Goal: Information Seeking & Learning: Learn about a topic

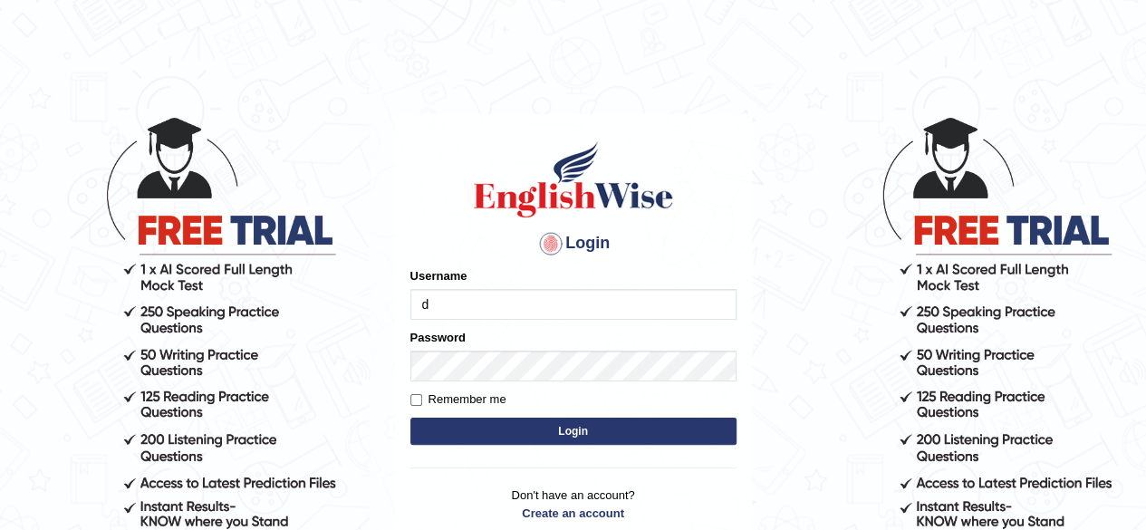
type input "[PERSON_NAME]"
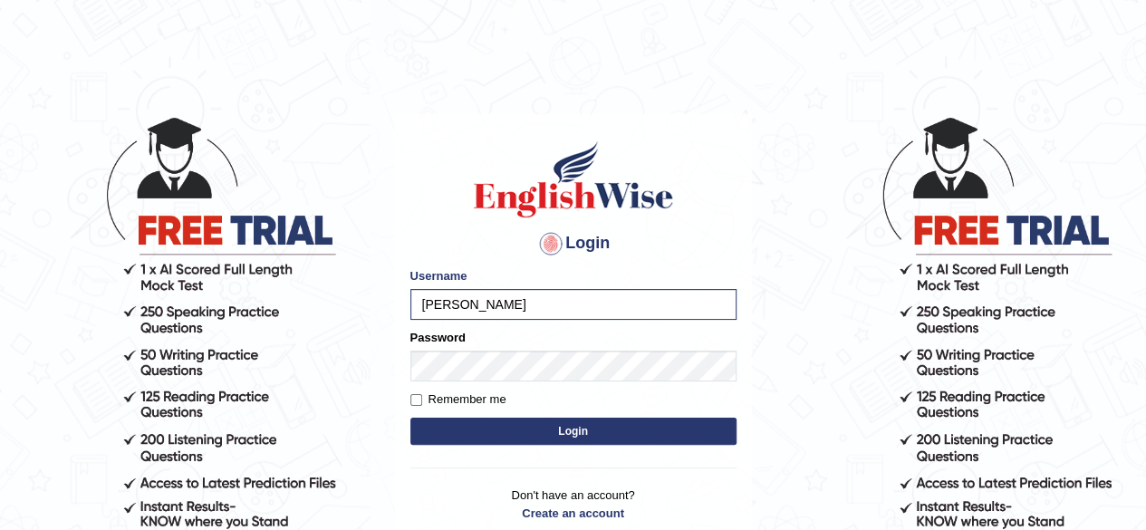
click at [525, 431] on button "Login" at bounding box center [573, 431] width 326 height 27
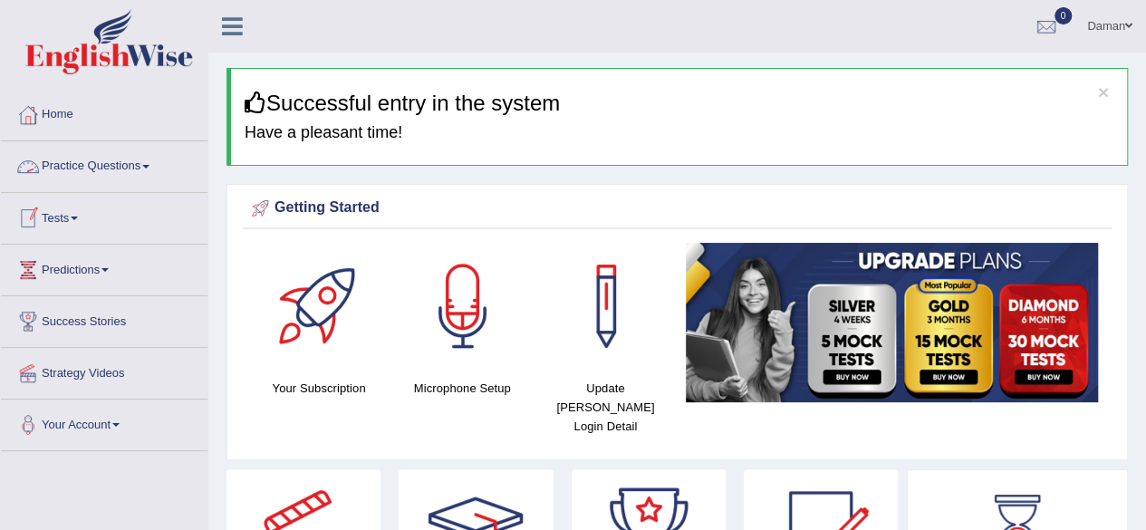
click at [70, 218] on link "Tests" at bounding box center [104, 215] width 207 height 45
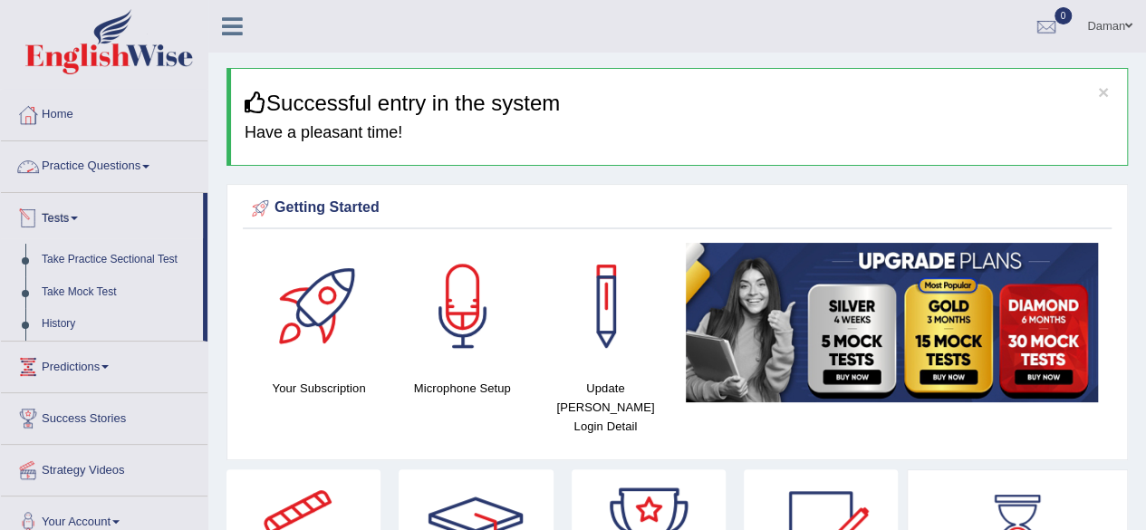
click at [96, 167] on link "Practice Questions" at bounding box center [104, 163] width 207 height 45
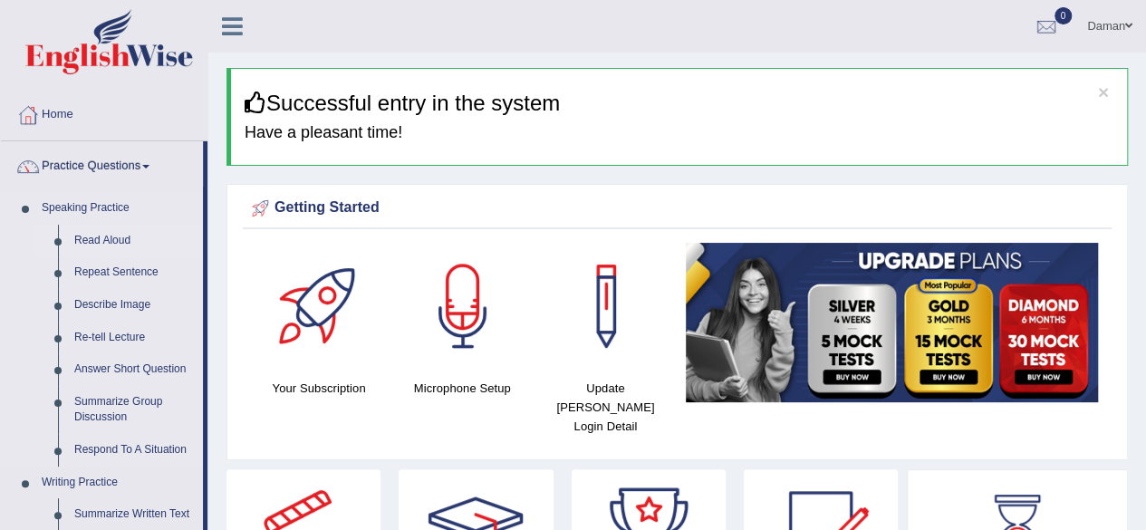
click at [89, 241] on link "Read Aloud" at bounding box center [134, 241] width 137 height 33
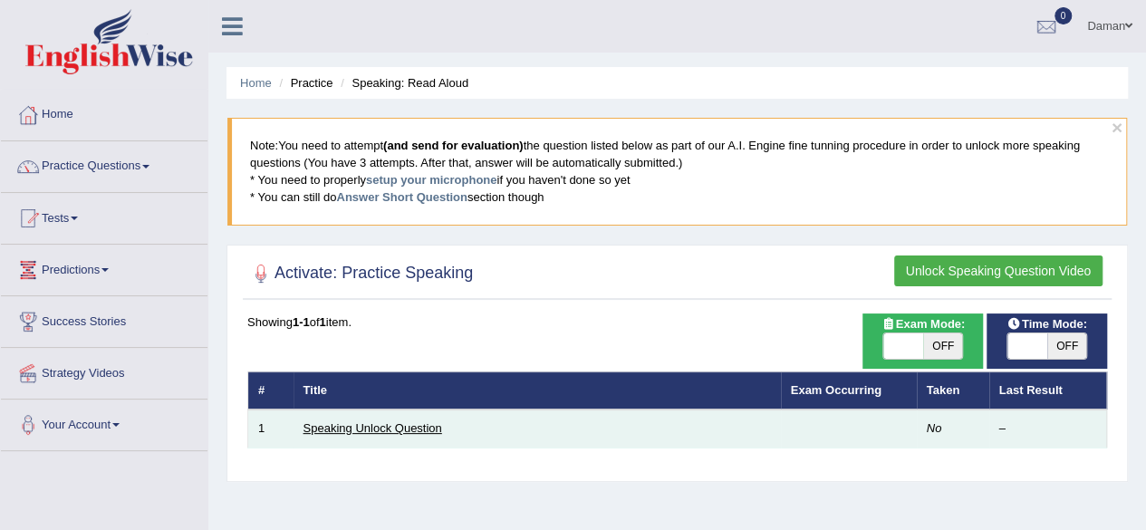
click at [366, 429] on link "Speaking Unlock Question" at bounding box center [373, 428] width 139 height 14
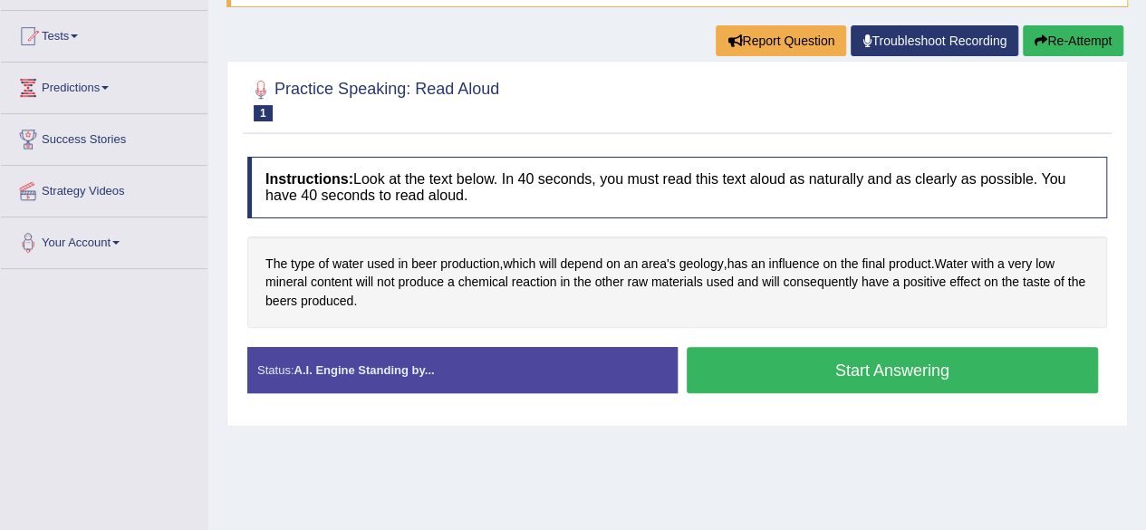
scroll to position [211, 0]
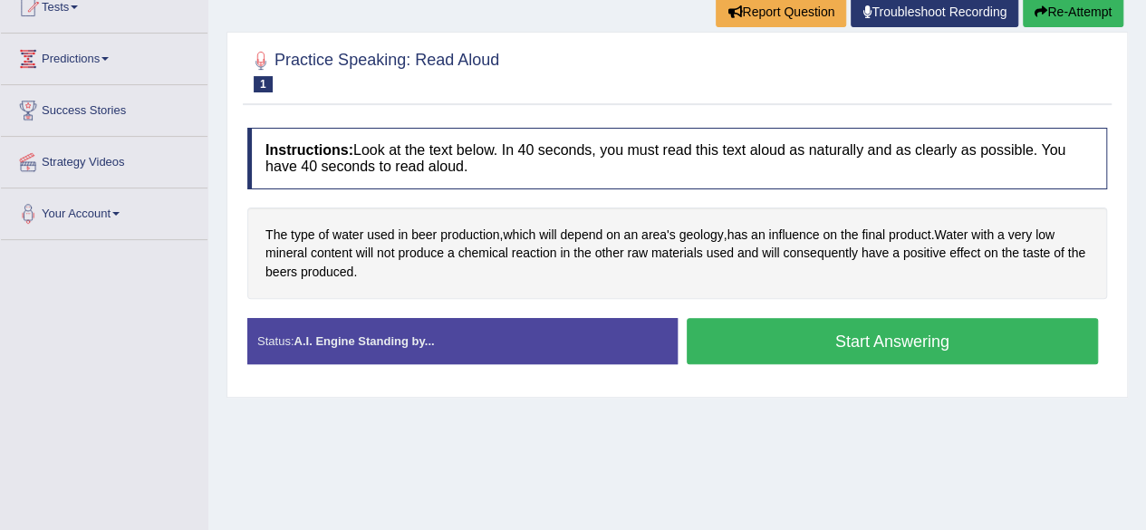
click at [857, 345] on button "Start Answering" at bounding box center [893, 341] width 412 height 46
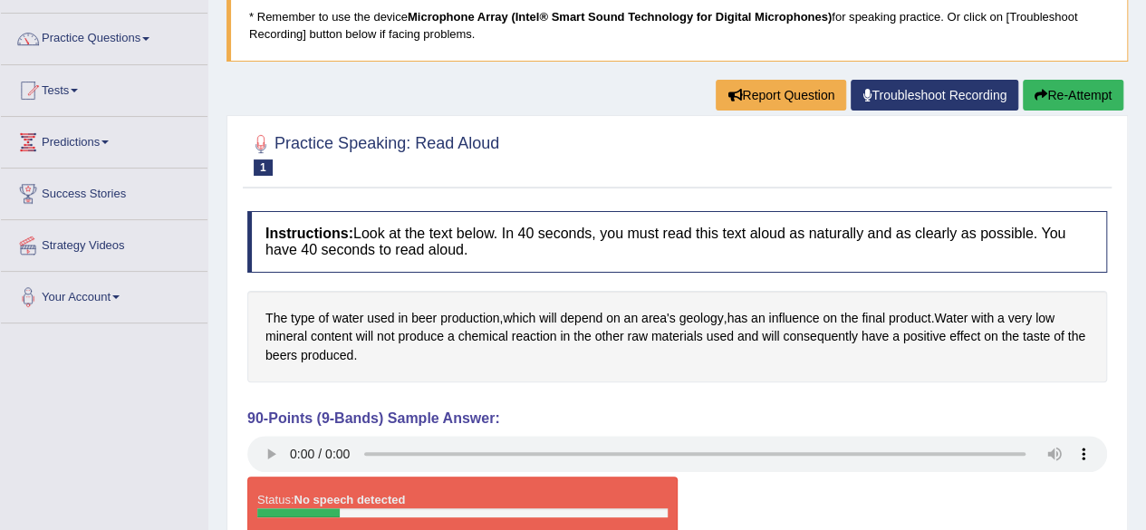
scroll to position [129, 0]
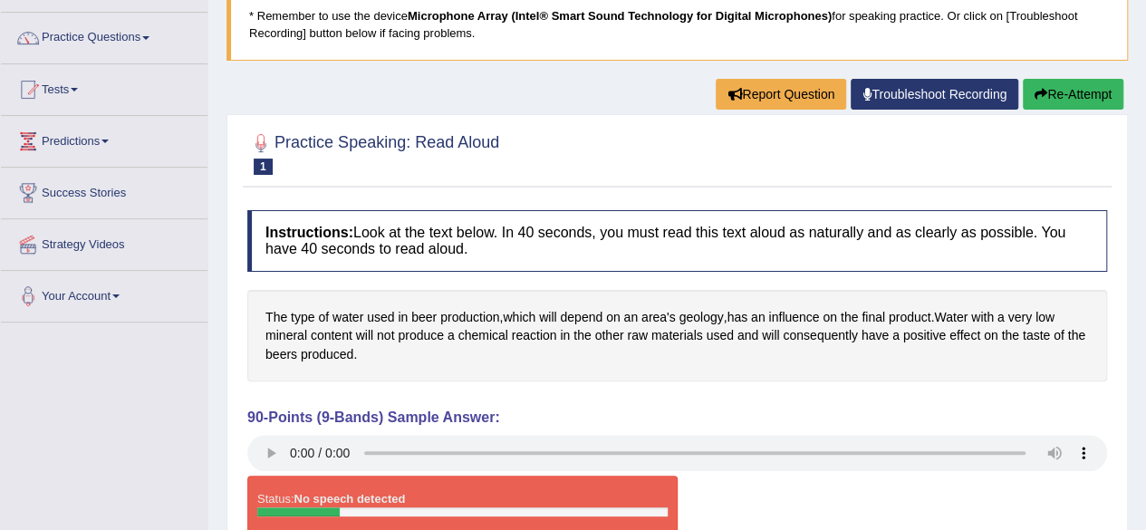
click at [950, 97] on link "Troubleshoot Recording" at bounding box center [935, 94] width 168 height 31
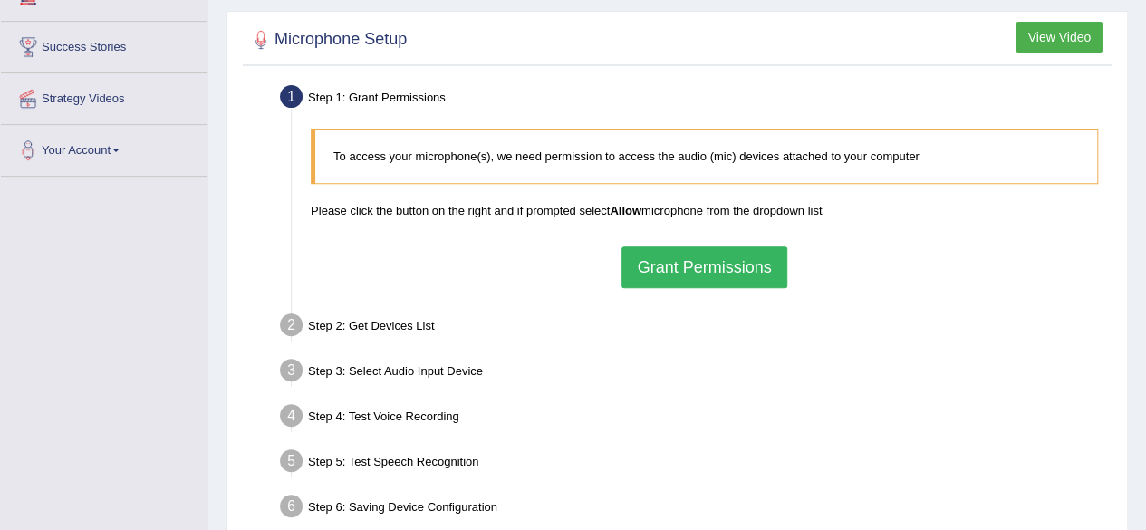
scroll to position [275, 0]
click at [765, 260] on button "Grant Permissions" at bounding box center [704, 267] width 165 height 42
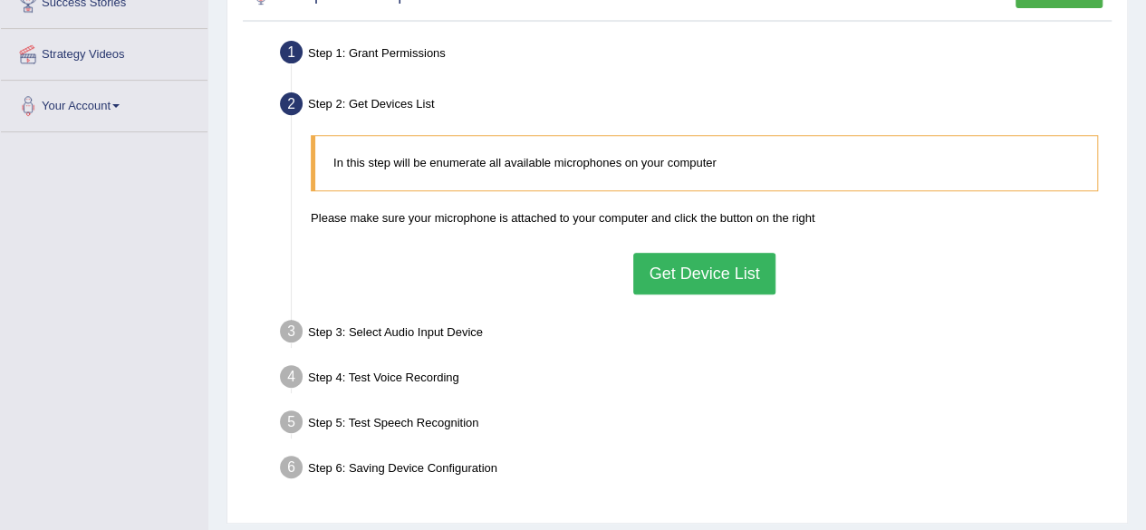
scroll to position [322, 0]
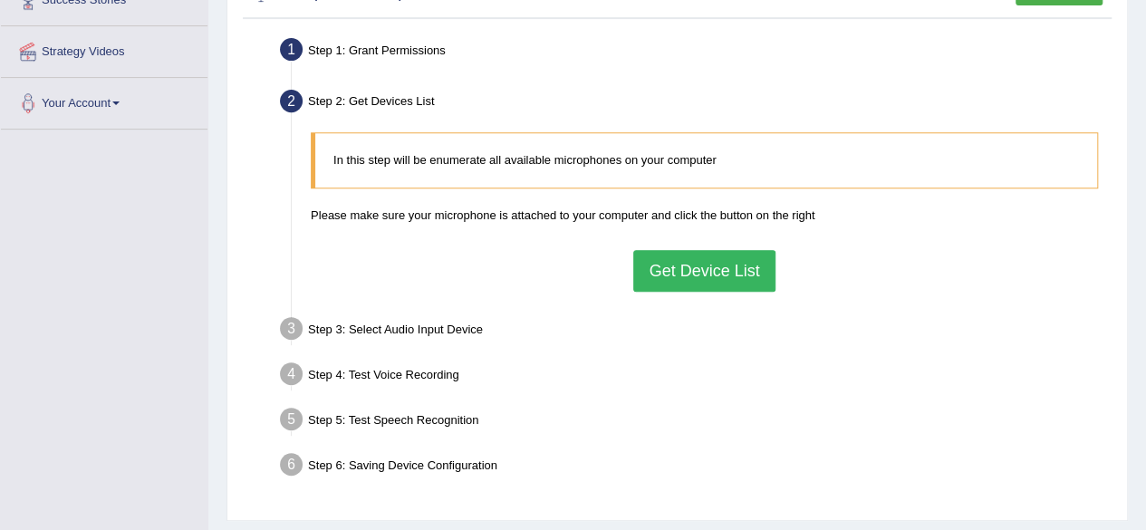
click at [748, 275] on button "Get Device List" at bounding box center [703, 271] width 141 height 42
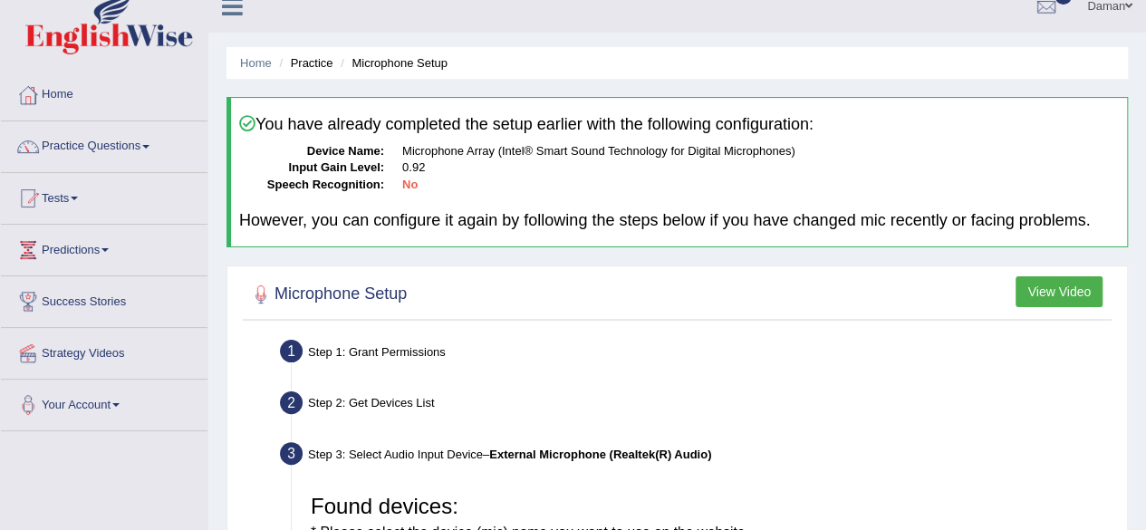
scroll to position [20, 0]
click at [134, 151] on link "Practice Questions" at bounding box center [104, 143] width 207 height 45
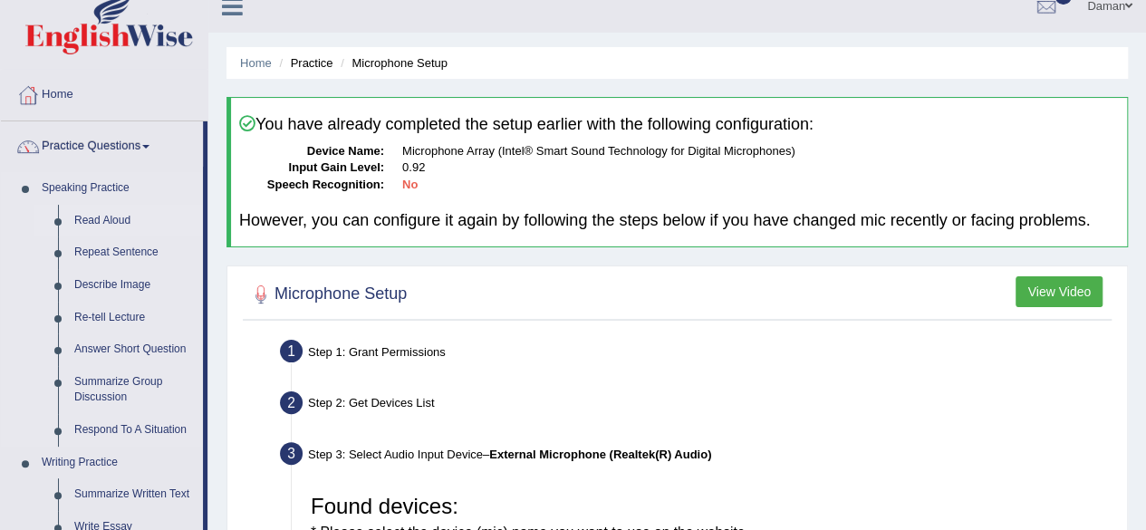
click at [62, 233] on li "Read Aloud" at bounding box center [118, 221] width 169 height 33
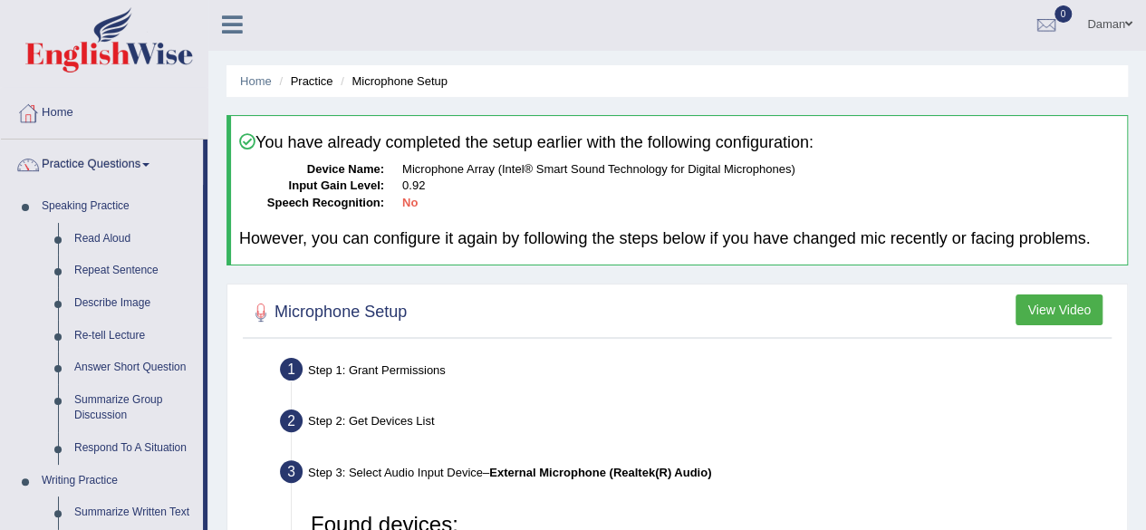
scroll to position [2, 0]
click at [58, 248] on li "Read Aloud" at bounding box center [118, 239] width 169 height 33
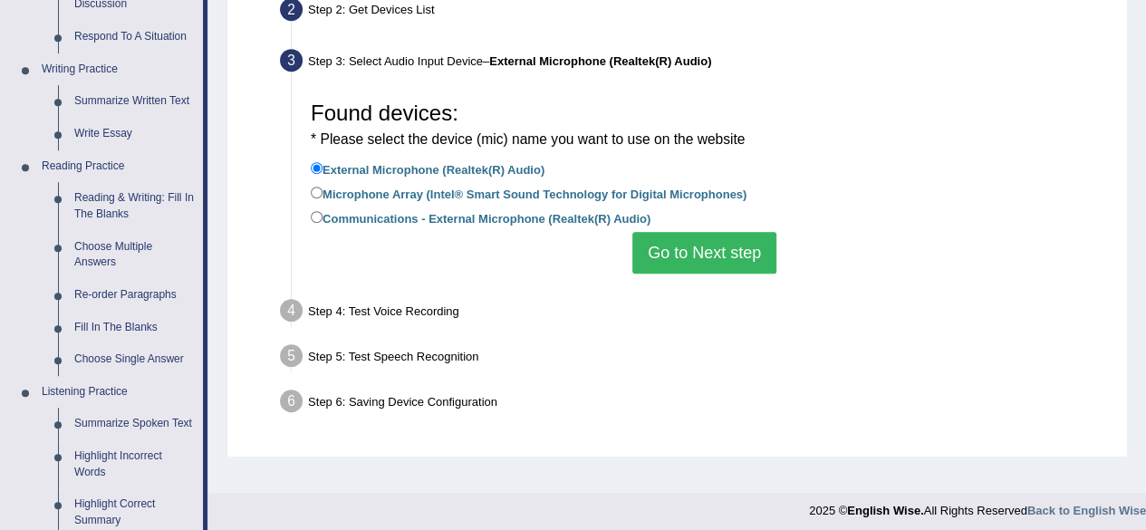
scroll to position [413, 0]
click at [314, 189] on input "Microphone Array (Intel® Smart Sound Technology for Digital Microphones)" at bounding box center [317, 193] width 12 height 12
radio input "true"
click at [674, 258] on button "Go to Next step" at bounding box center [704, 253] width 144 height 42
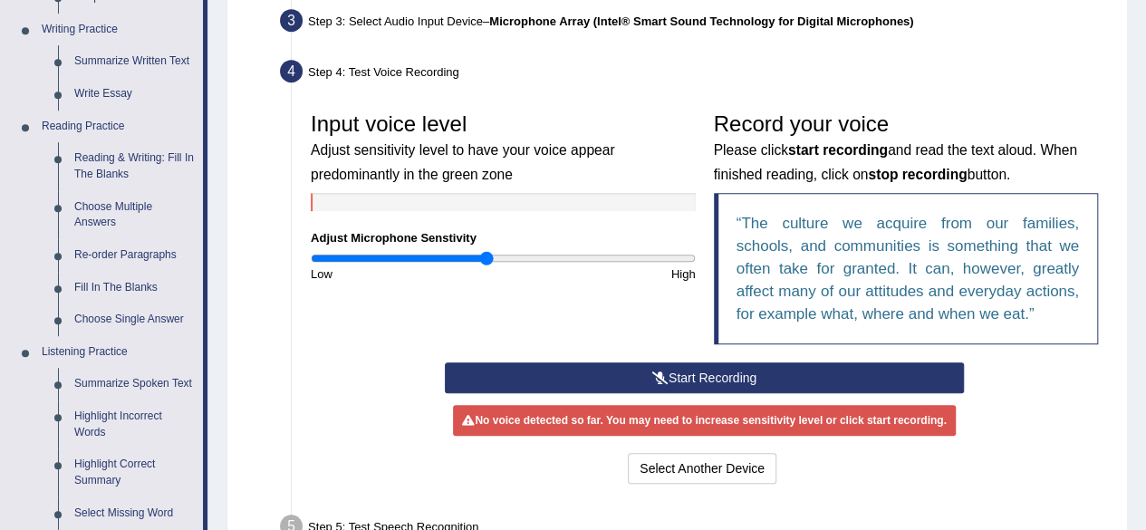
scroll to position [453, 0]
click at [652, 378] on icon at bounding box center [660, 377] width 16 height 13
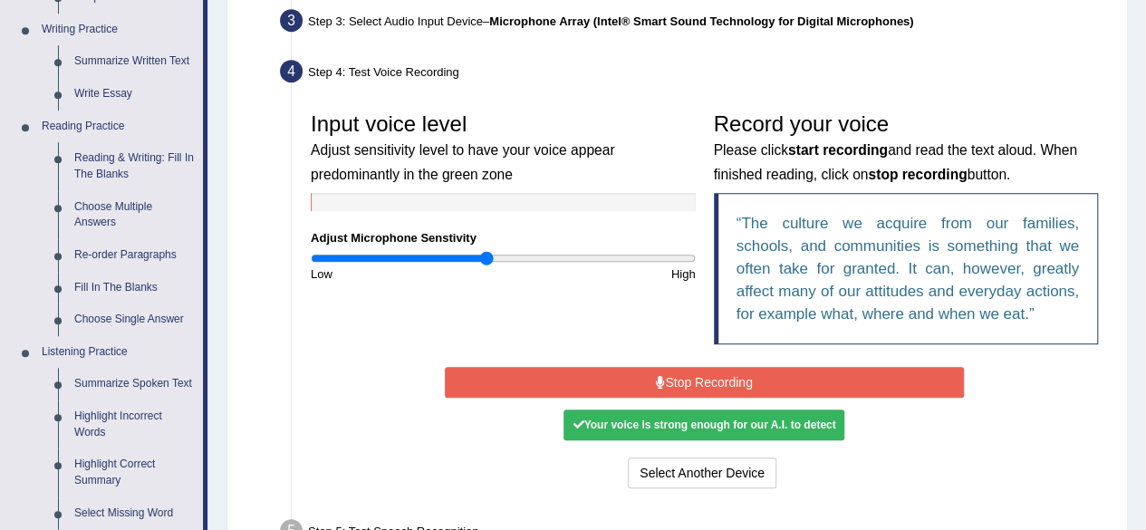
click at [738, 387] on button "Stop Recording" at bounding box center [704, 382] width 519 height 31
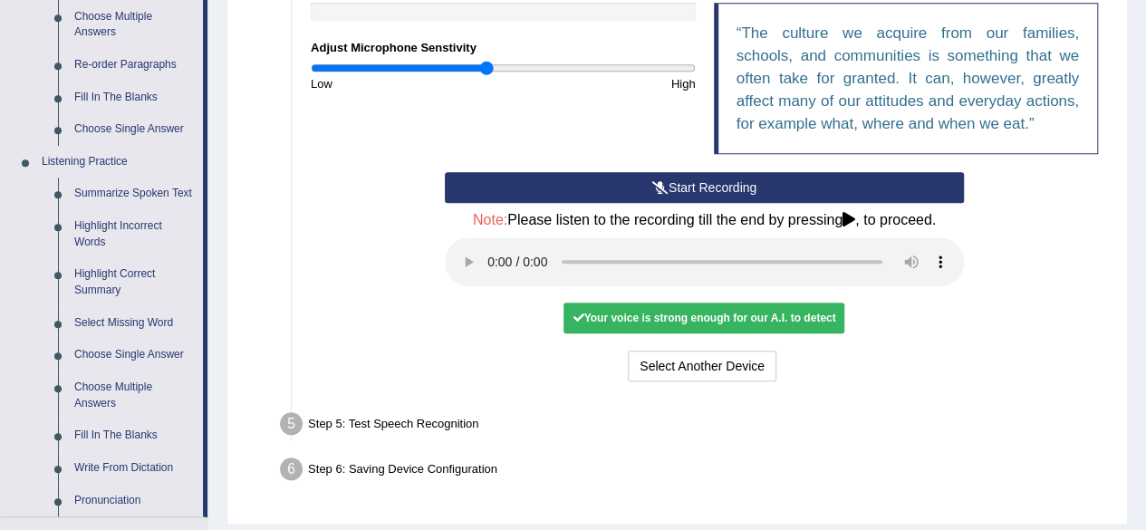
scroll to position [647, 0]
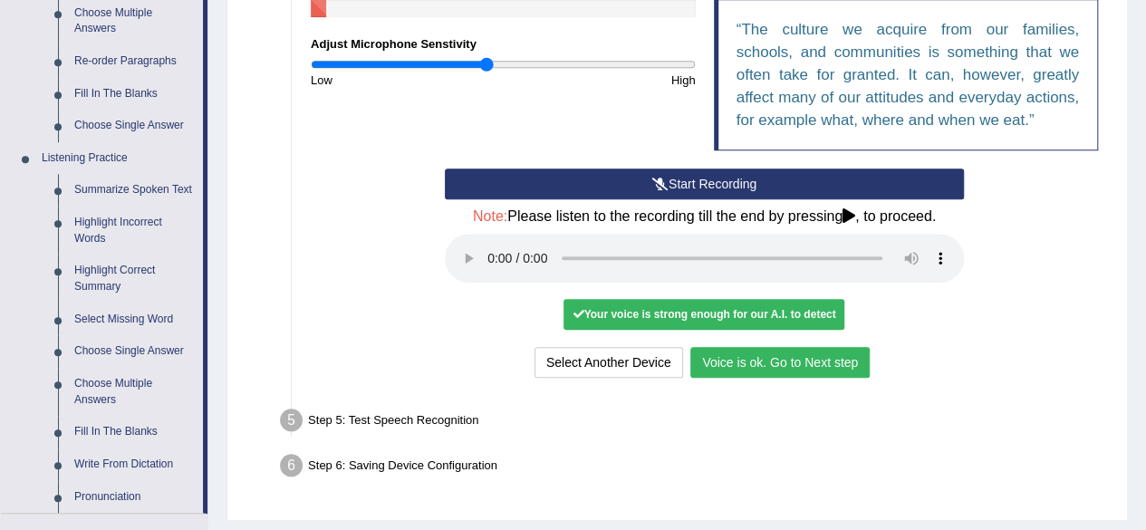
click at [828, 360] on button "Voice is ok. Go to Next step" at bounding box center [779, 362] width 179 height 31
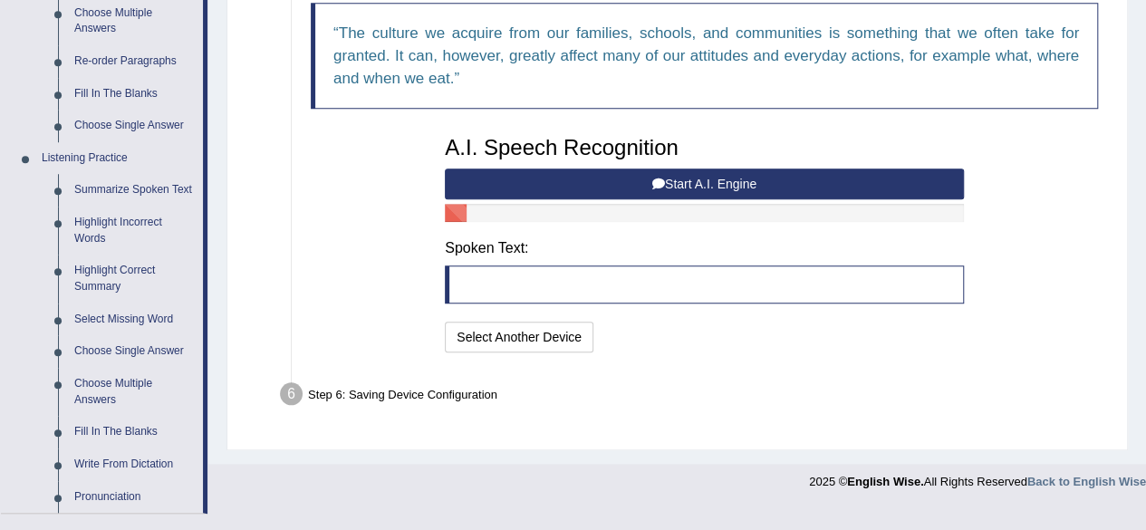
click at [743, 183] on button "Start A.I. Engine" at bounding box center [704, 184] width 519 height 31
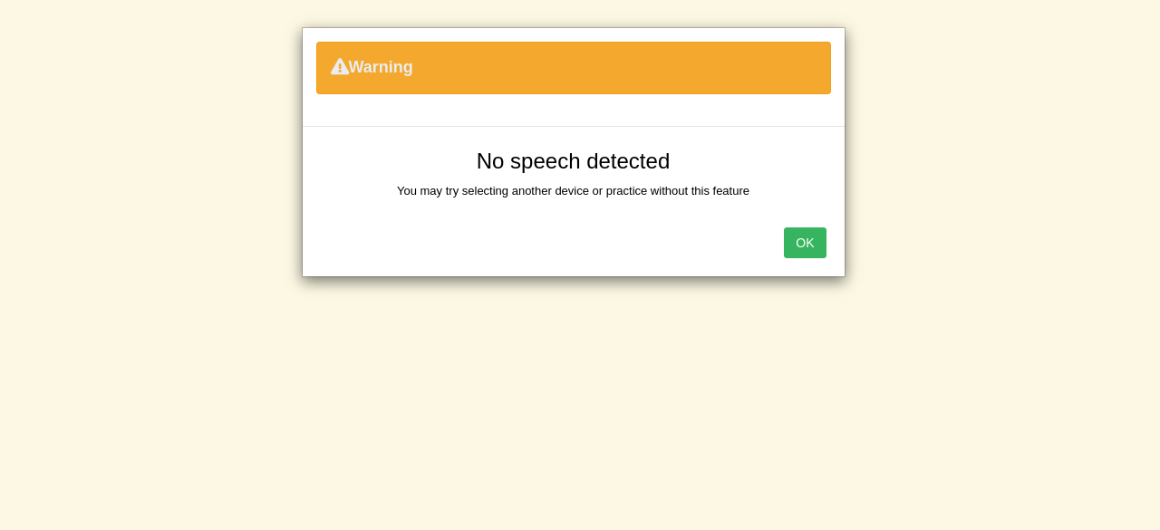
click at [803, 236] on button "OK" at bounding box center [805, 242] width 42 height 31
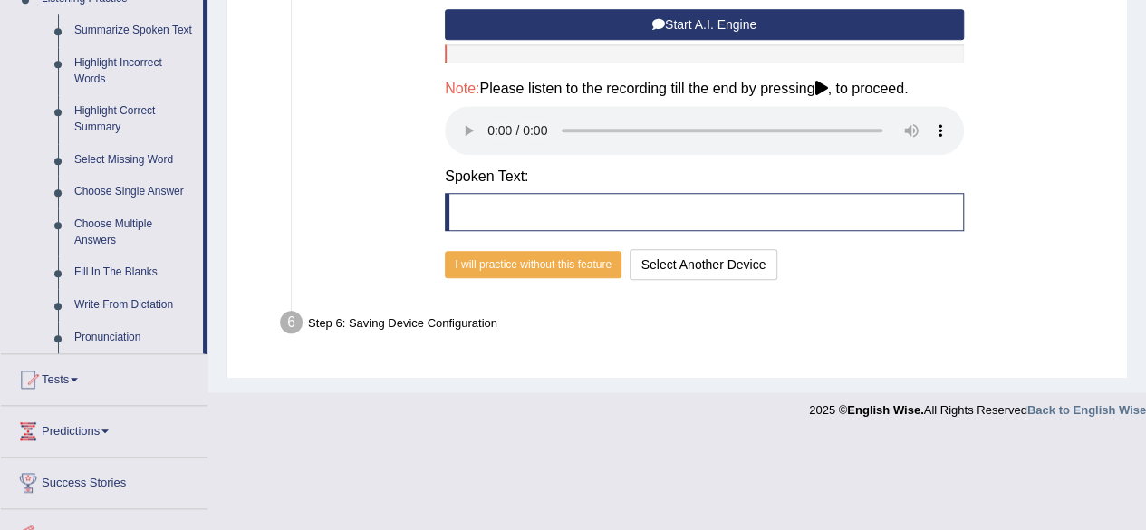
scroll to position [817, 0]
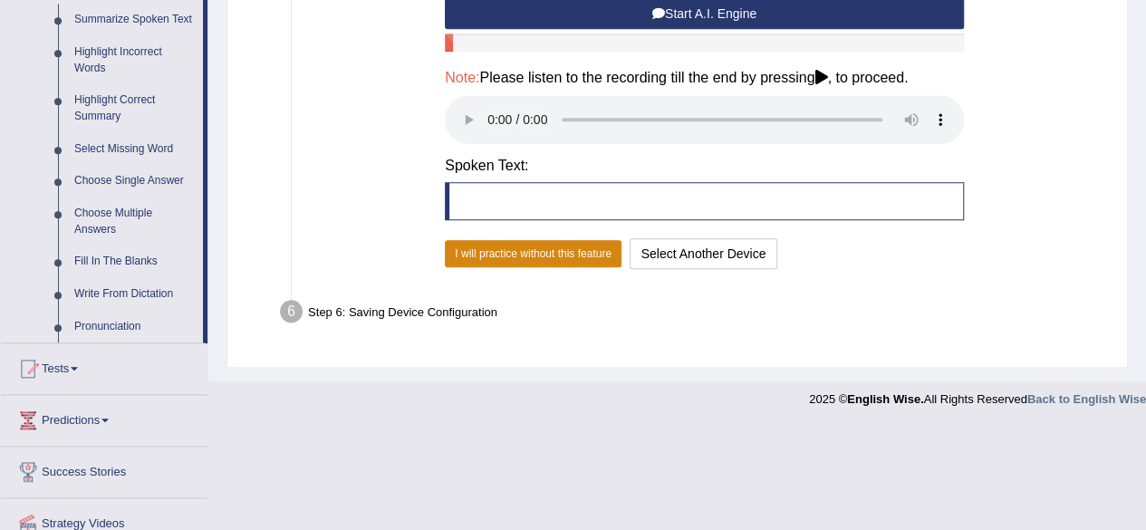
click at [572, 249] on button "I will practice without this feature" at bounding box center [533, 253] width 177 height 27
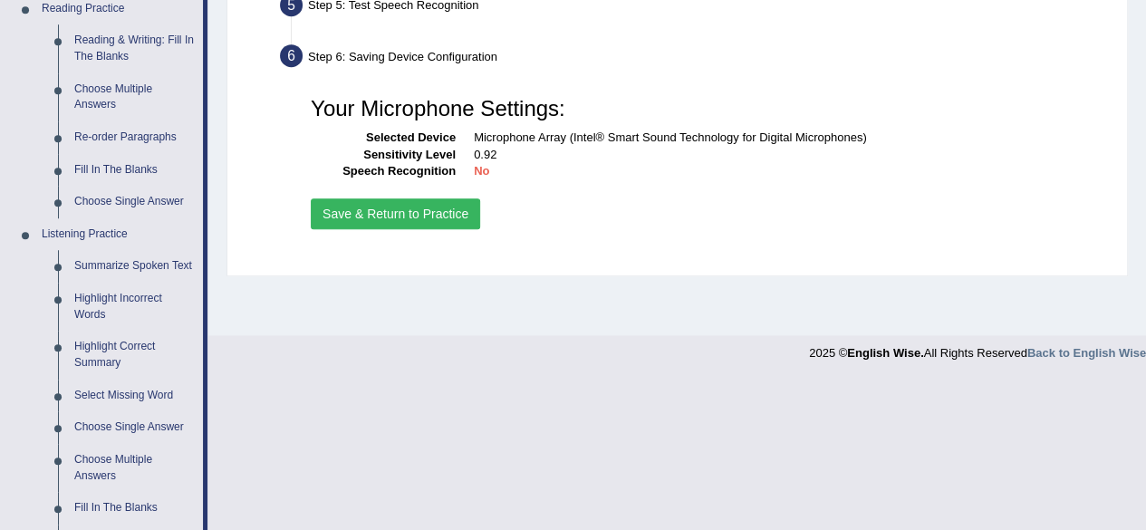
scroll to position [571, 0]
click at [447, 207] on button "Save & Return to Practice" at bounding box center [395, 213] width 169 height 31
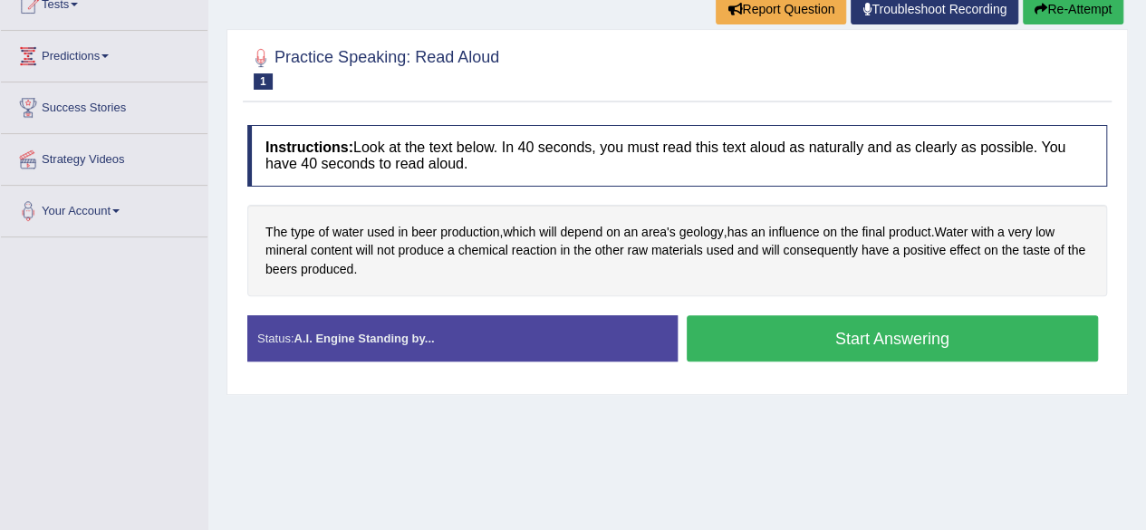
scroll to position [212, 0]
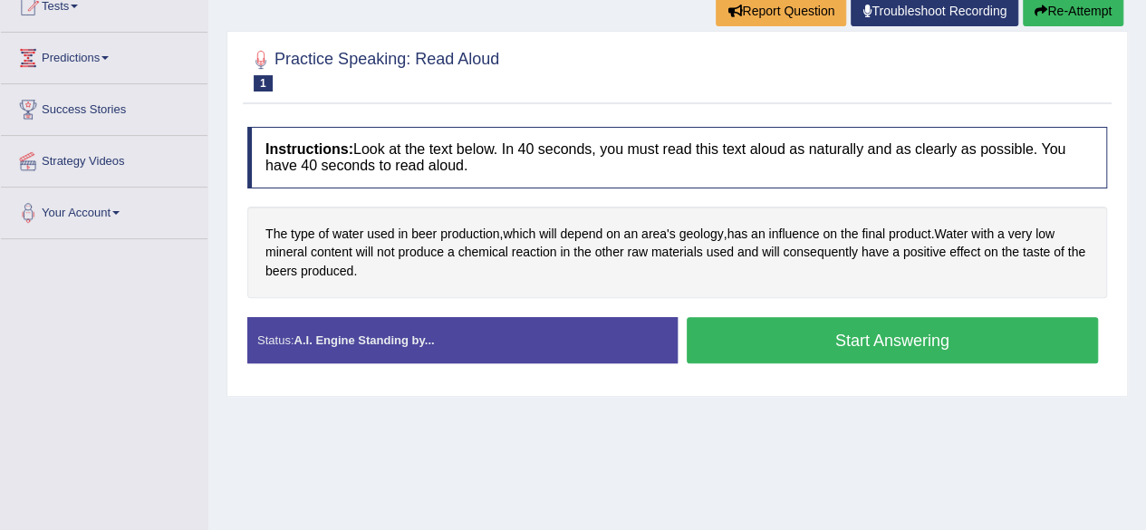
click at [769, 340] on button "Start Answering" at bounding box center [893, 340] width 412 height 46
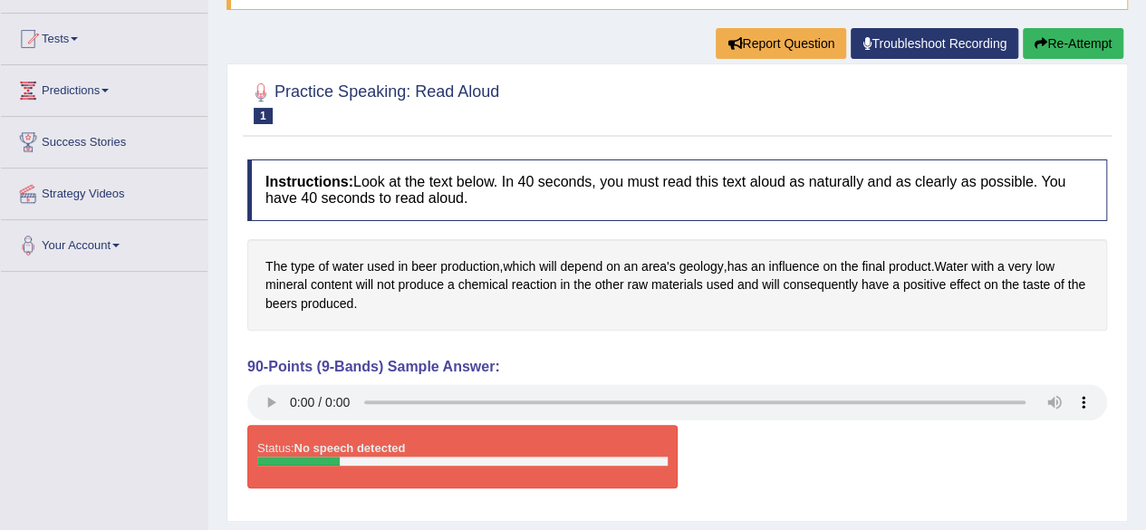
scroll to position [179, 0]
click at [902, 43] on link "Troubleshoot Recording" at bounding box center [935, 43] width 168 height 31
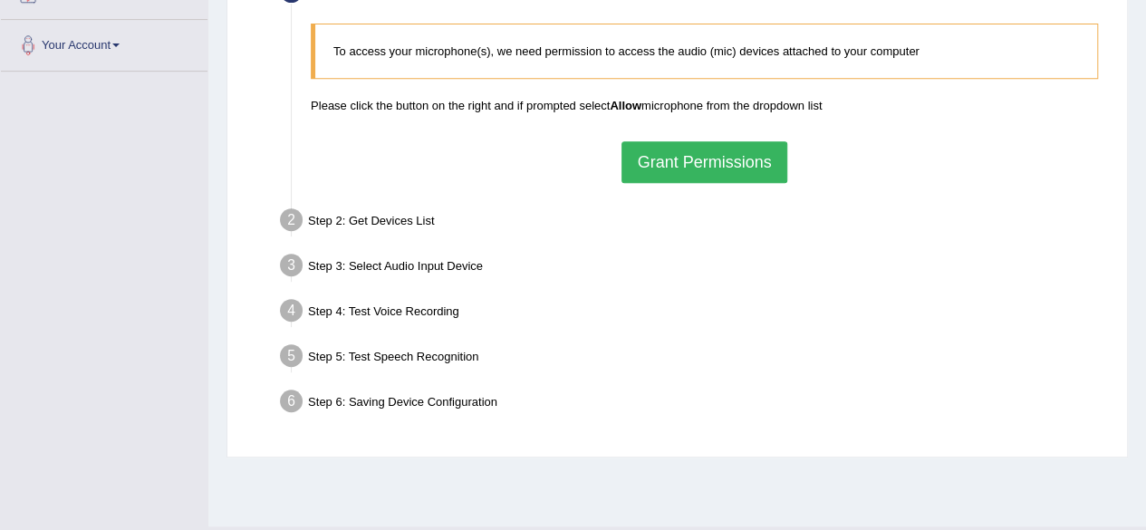
scroll to position [420, 0]
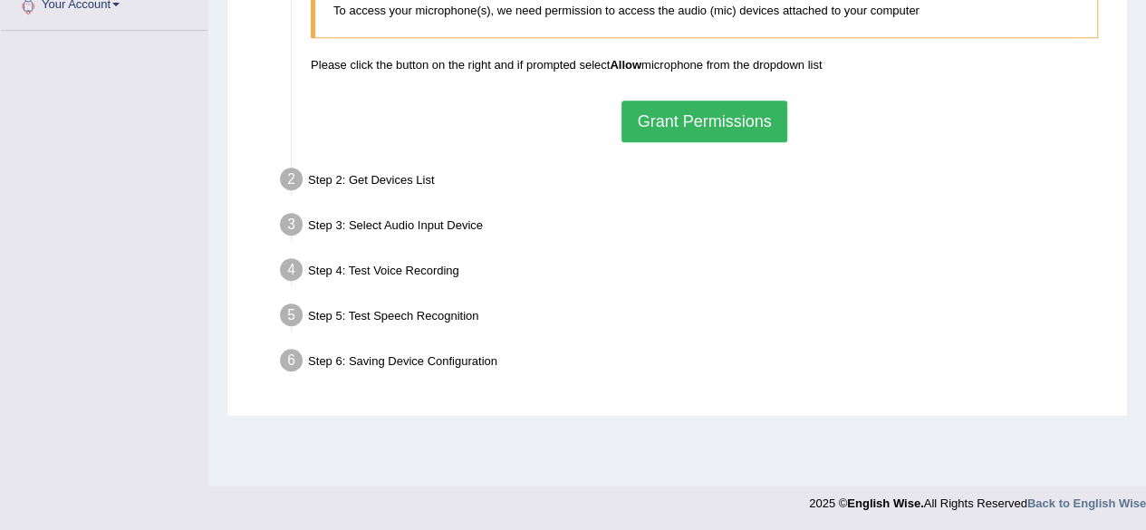
click at [745, 135] on button "Grant Permissions" at bounding box center [704, 122] width 165 height 42
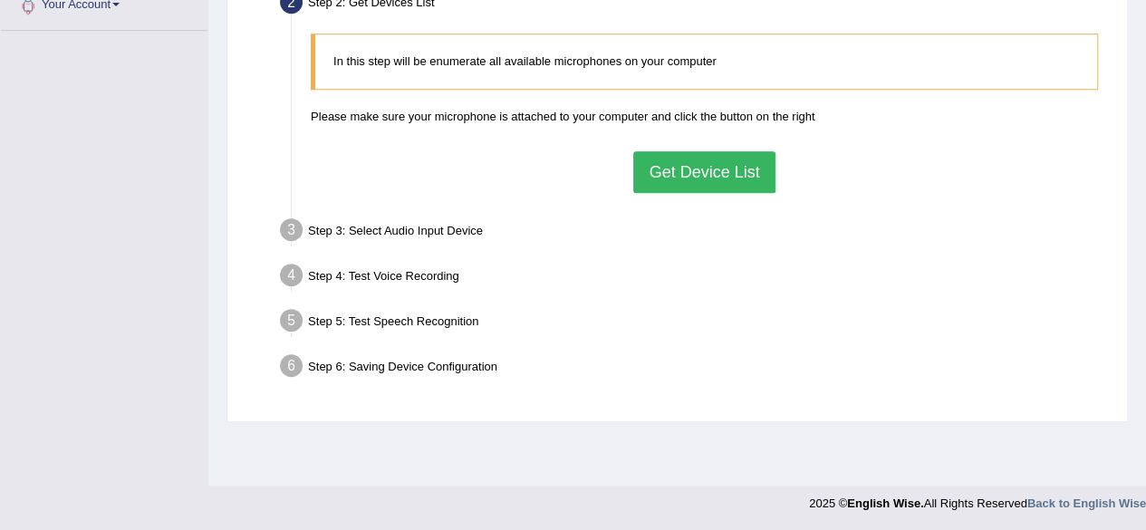
click at [730, 176] on button "Get Device List" at bounding box center [703, 172] width 141 height 42
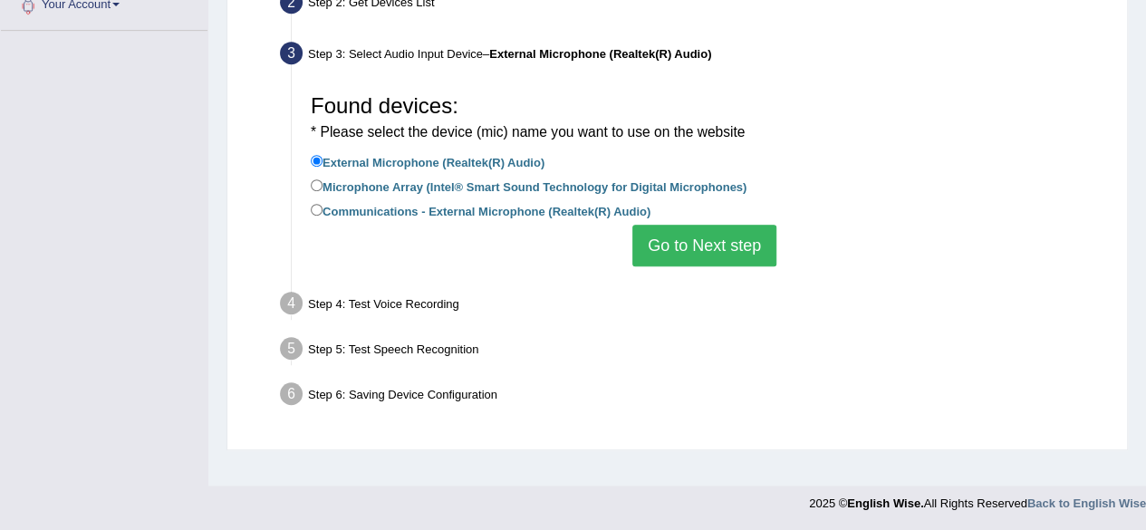
click at [667, 244] on button "Go to Next step" at bounding box center [704, 246] width 144 height 42
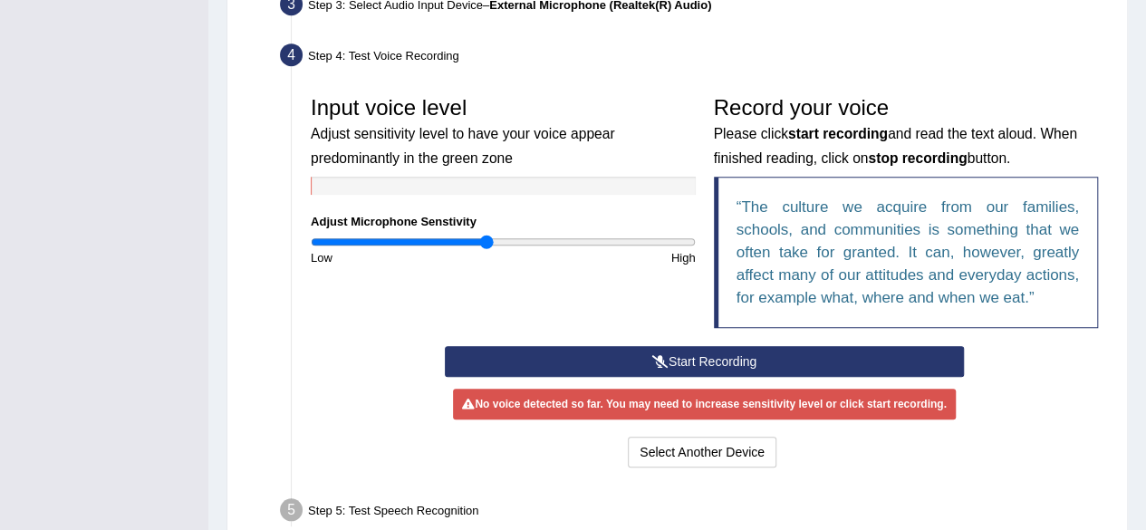
scroll to position [469, 0]
click at [672, 357] on button "Start Recording" at bounding box center [704, 361] width 519 height 31
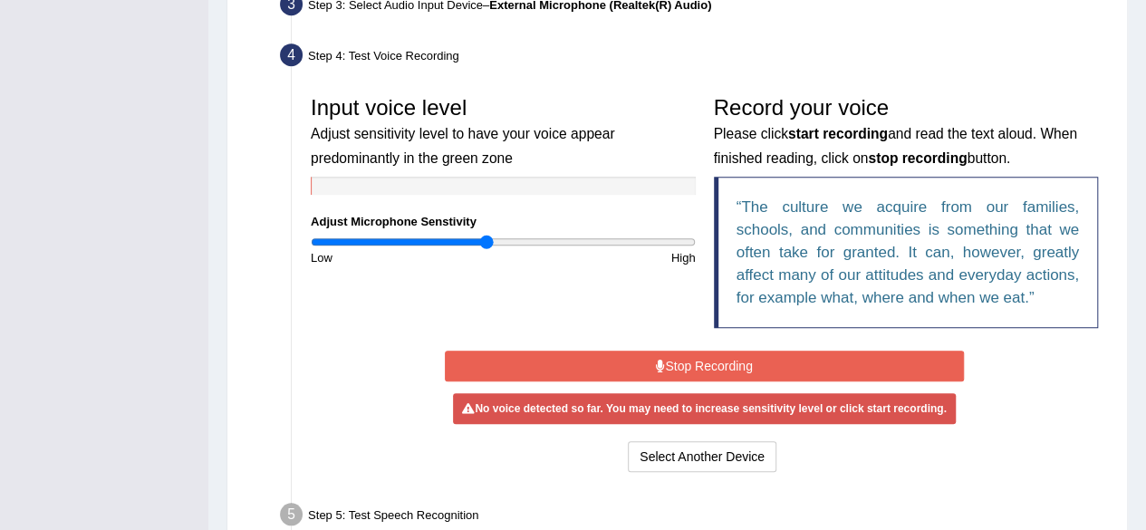
click at [702, 364] on button "Stop Recording" at bounding box center [704, 366] width 519 height 31
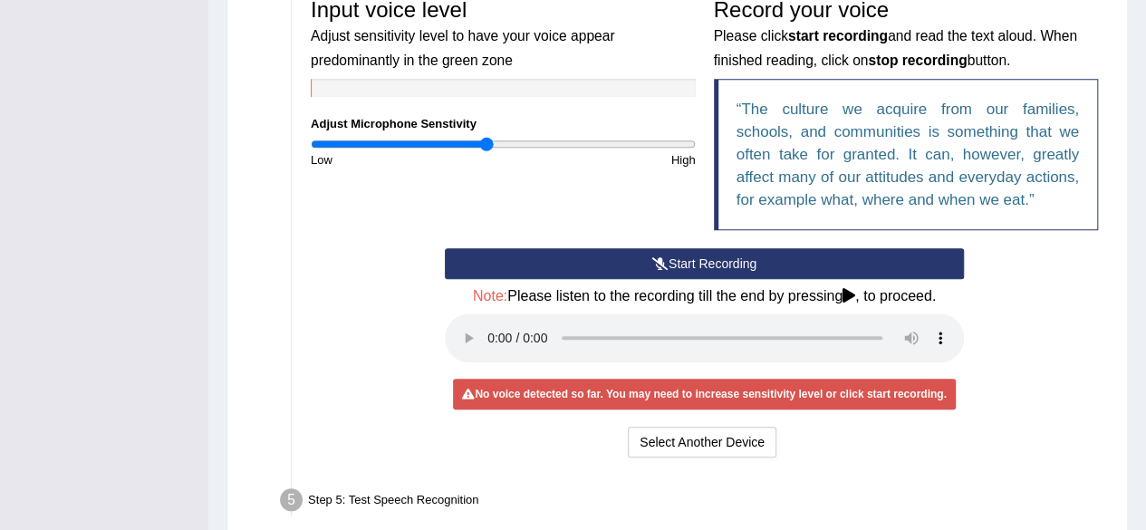
scroll to position [567, 0]
click at [652, 265] on icon at bounding box center [660, 263] width 16 height 13
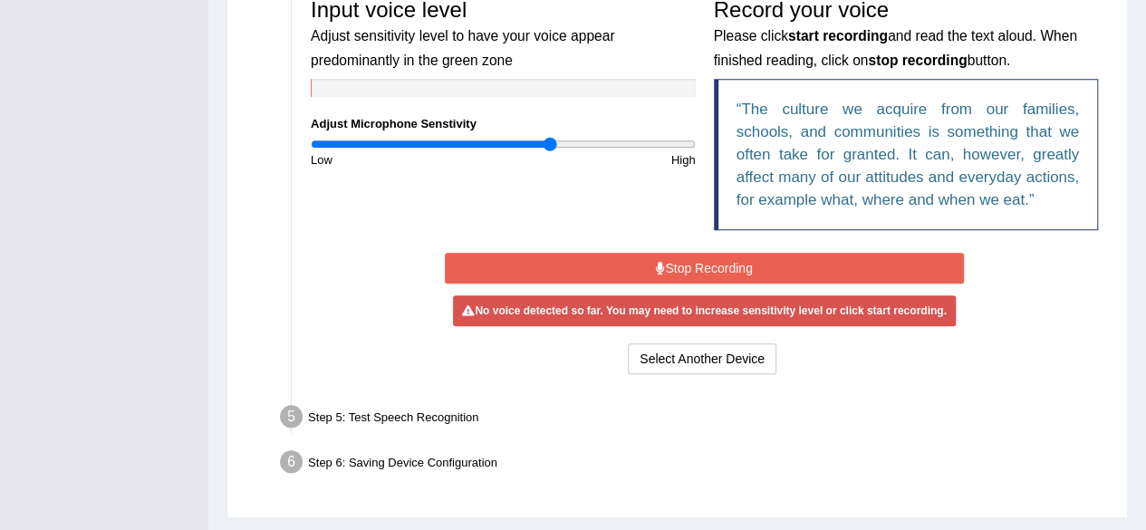
click at [548, 137] on input "range" at bounding box center [503, 144] width 385 height 14
click at [614, 145] on input "range" at bounding box center [503, 144] width 385 height 14
type input "1.8"
click at [650, 149] on input "range" at bounding box center [503, 144] width 385 height 14
click at [684, 267] on button "Stop Recording" at bounding box center [704, 268] width 519 height 31
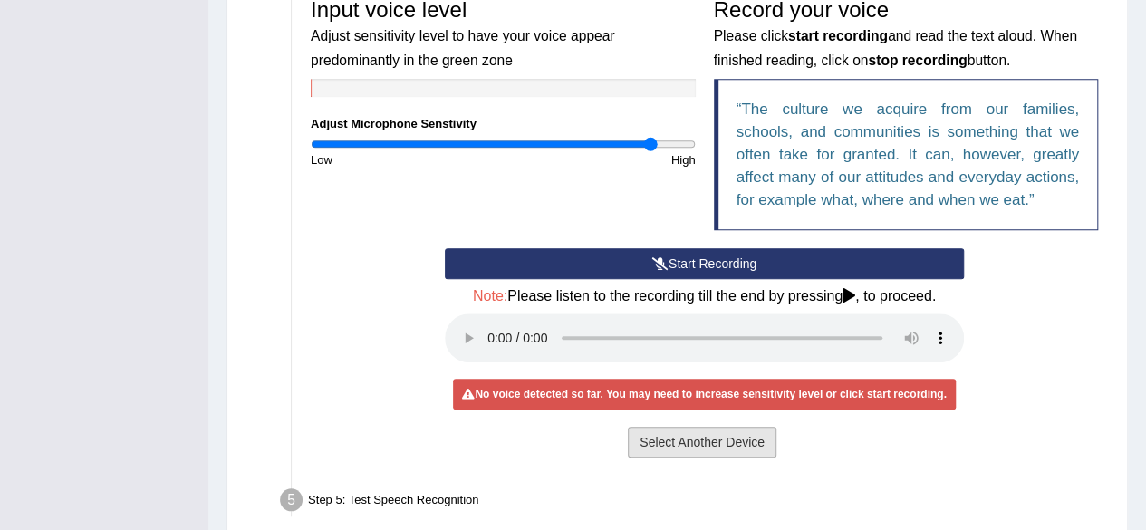
click at [697, 439] on button "Select Another Device" at bounding box center [702, 442] width 149 height 31
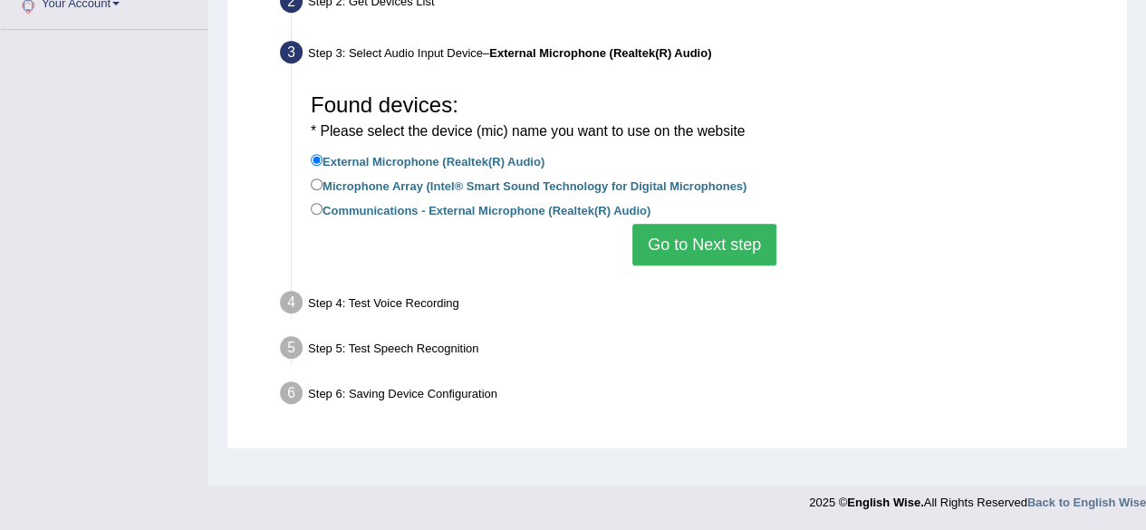
scroll to position [420, 0]
click at [314, 206] on input "Communications - External Microphone (Realtek(R) Audio)" at bounding box center [317, 210] width 12 height 12
radio input "true"
click at [718, 246] on button "Go to Next step" at bounding box center [704, 246] width 144 height 42
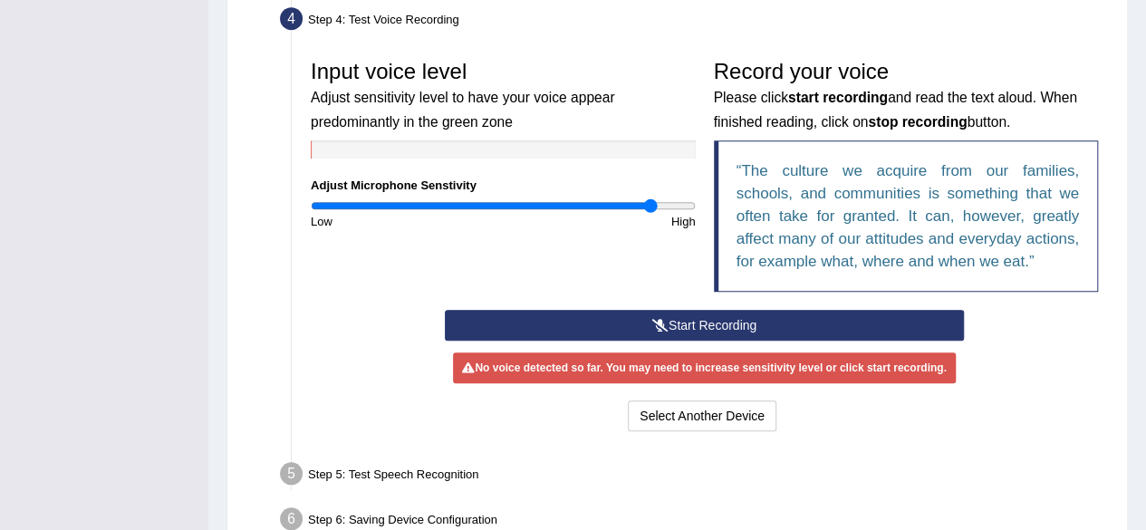
scroll to position [506, 0]
click at [703, 323] on button "Start Recording" at bounding box center [704, 325] width 519 height 31
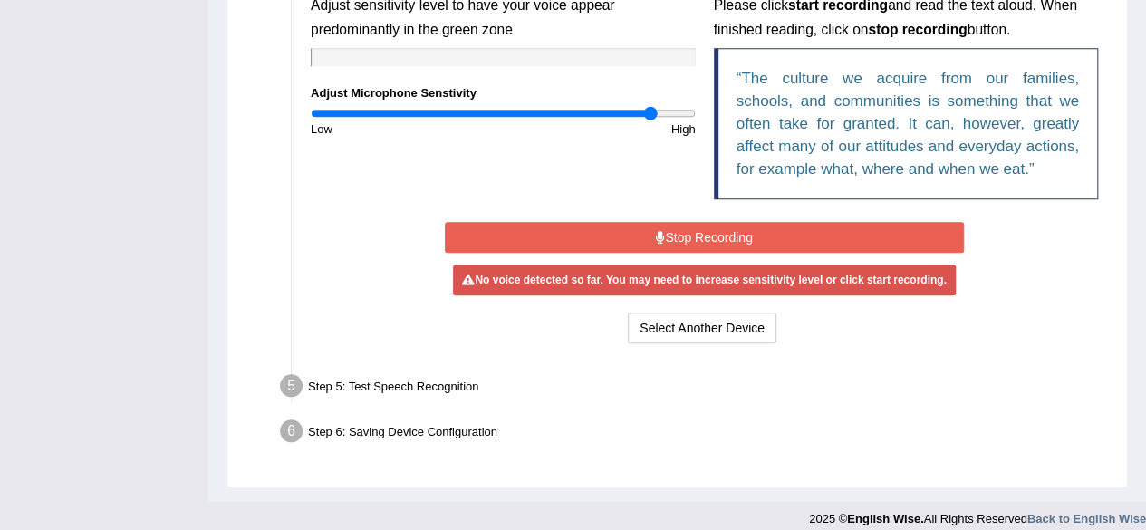
scroll to position [611, 0]
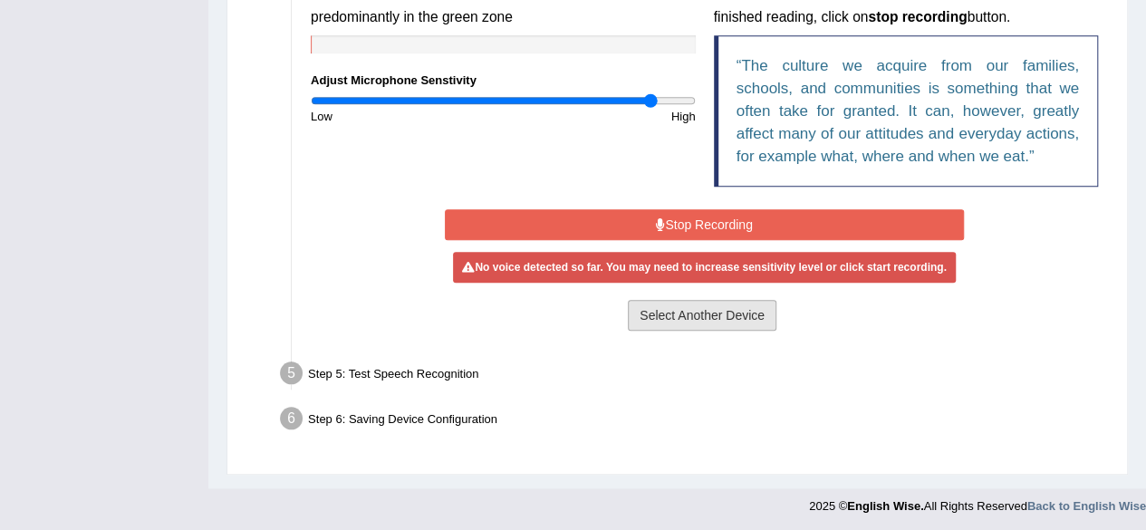
click at [680, 311] on button "Select Another Device" at bounding box center [702, 315] width 149 height 31
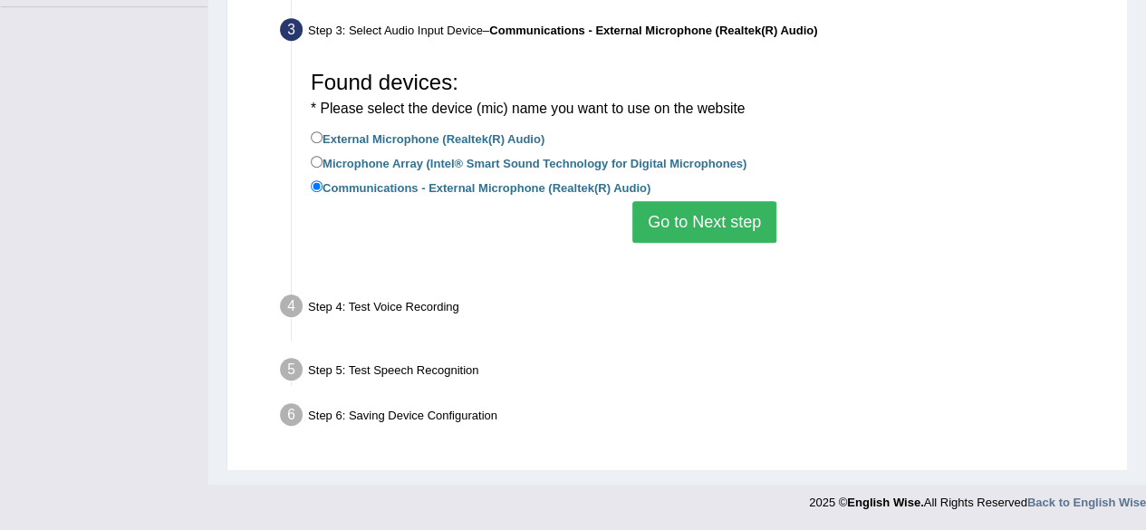
scroll to position [420, 0]
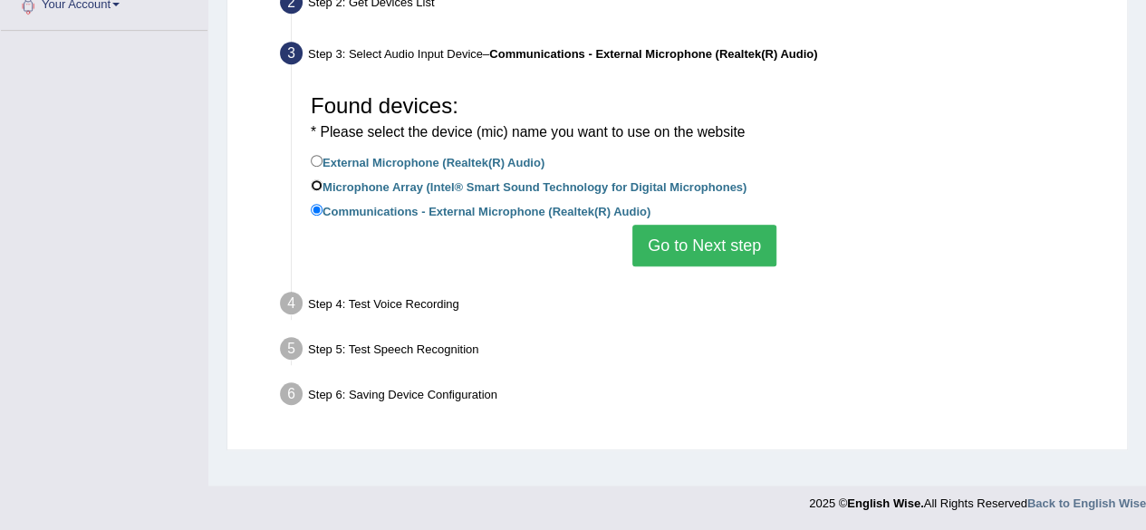
click at [319, 182] on input "Microphone Array (Intel® Smart Sound Technology for Digital Microphones)" at bounding box center [317, 185] width 12 height 12
radio input "true"
click at [678, 249] on button "Go to Next step" at bounding box center [704, 246] width 144 height 42
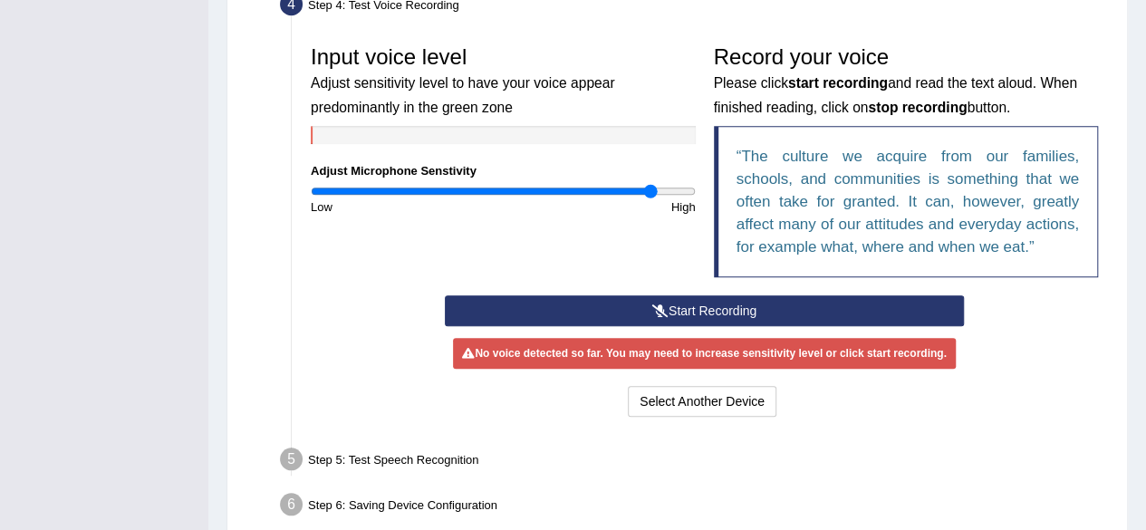
scroll to position [520, 0]
click at [689, 311] on button "Start Recording" at bounding box center [704, 310] width 519 height 31
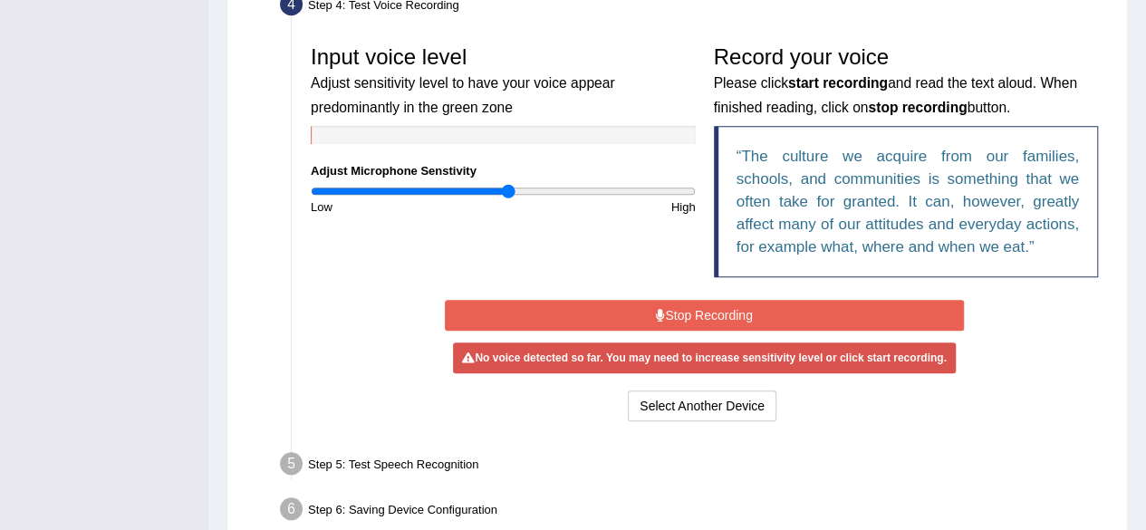
type input "1.04"
click at [509, 191] on input "range" at bounding box center [503, 191] width 385 height 14
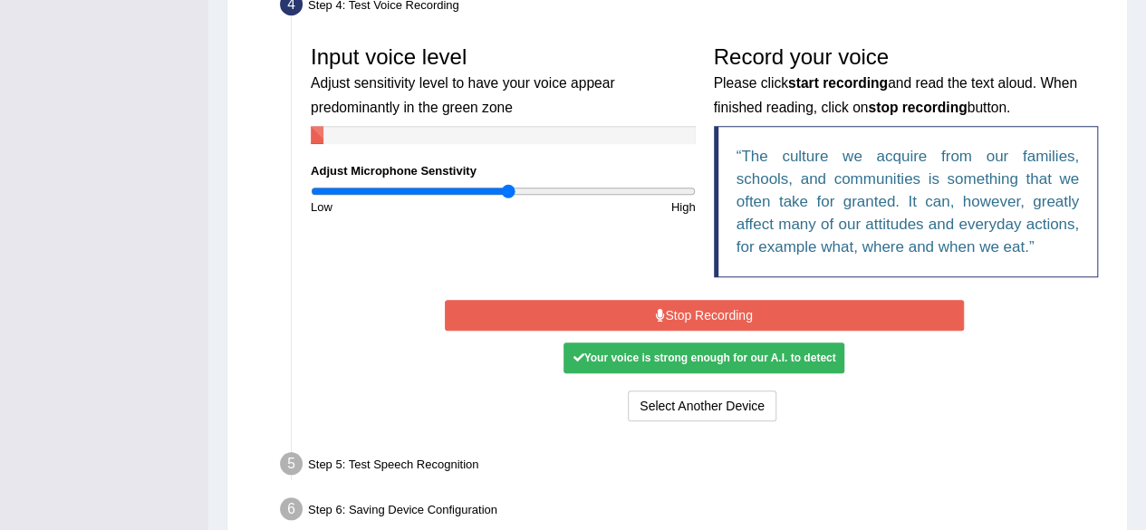
click at [657, 312] on icon at bounding box center [660, 315] width 9 height 13
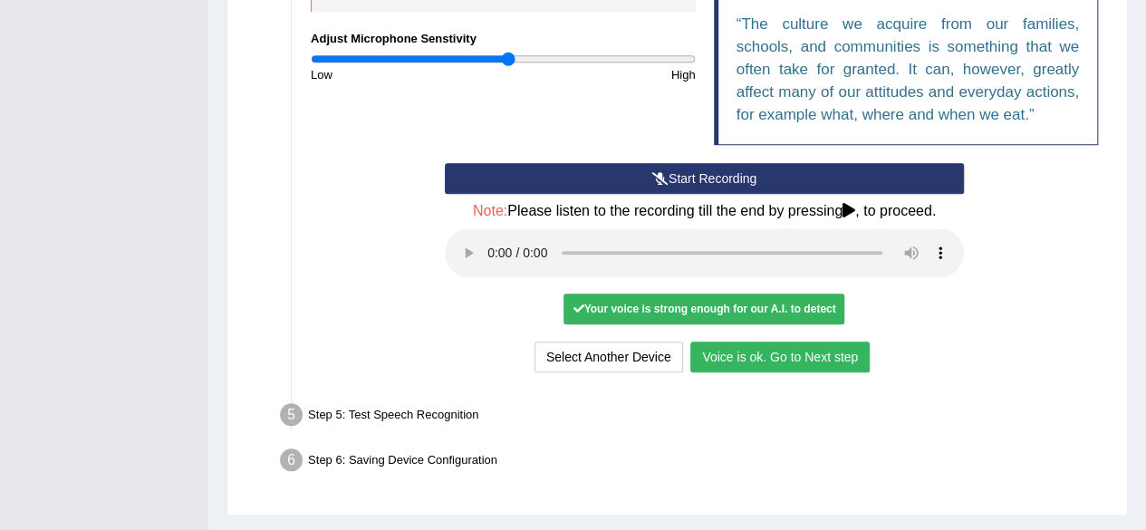
scroll to position [655, 0]
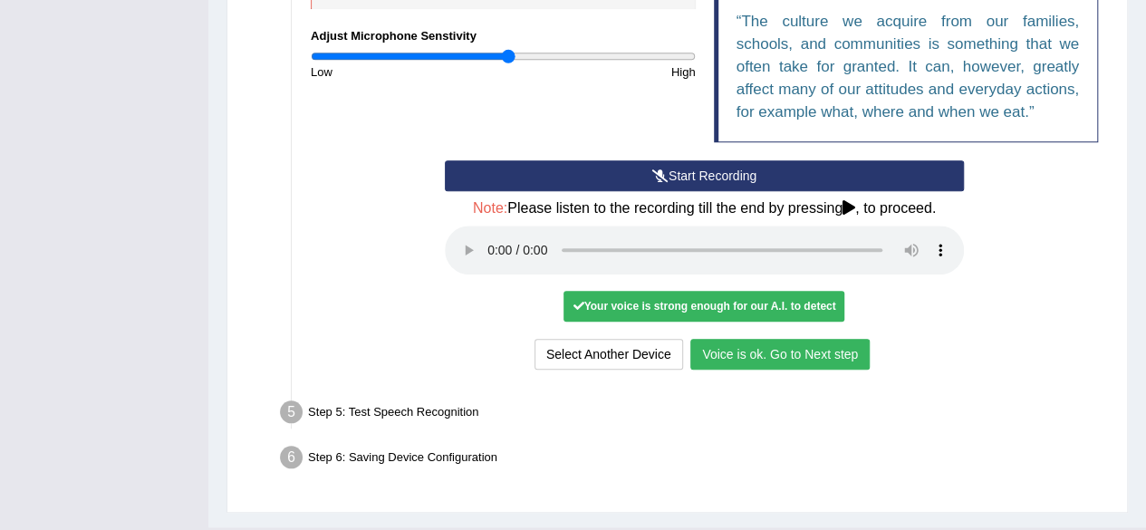
click at [774, 351] on button "Voice is ok. Go to Next step" at bounding box center [779, 354] width 179 height 31
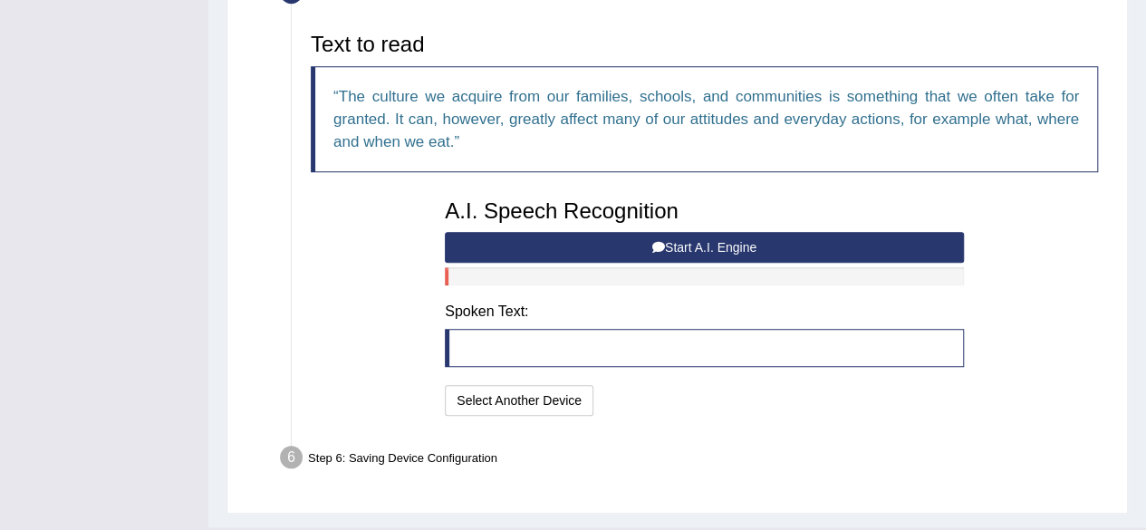
scroll to position [585, 0]
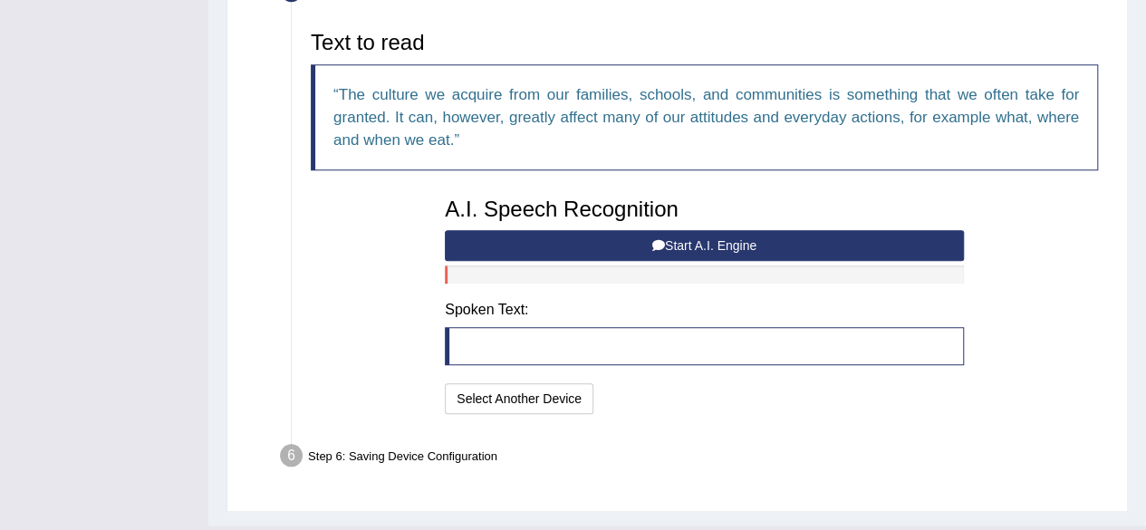
click at [716, 240] on button "Start A.I. Engine" at bounding box center [704, 245] width 519 height 31
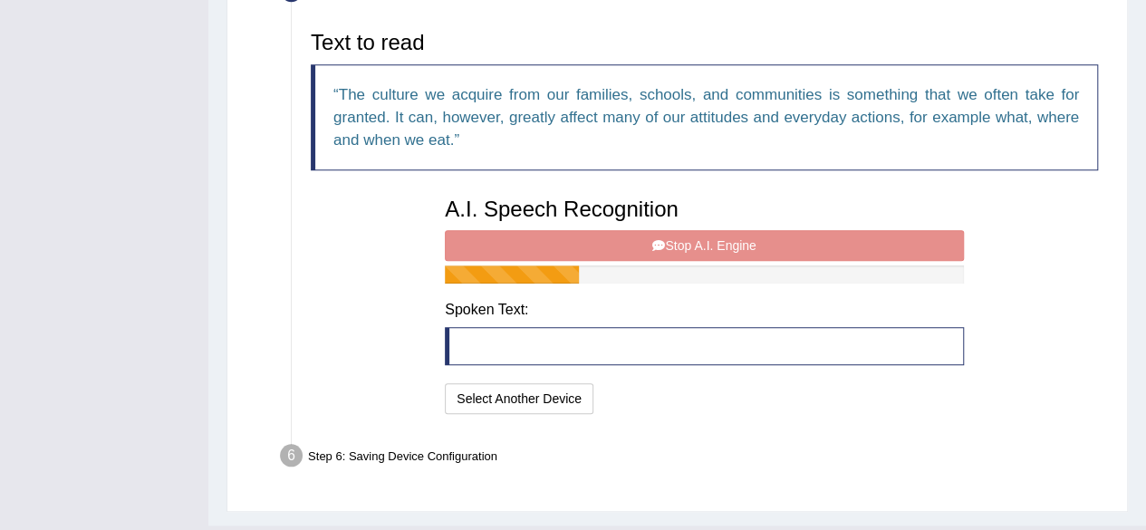
click at [574, 349] on blockquote at bounding box center [704, 346] width 519 height 38
click at [593, 327] on blockquote at bounding box center [704, 346] width 519 height 38
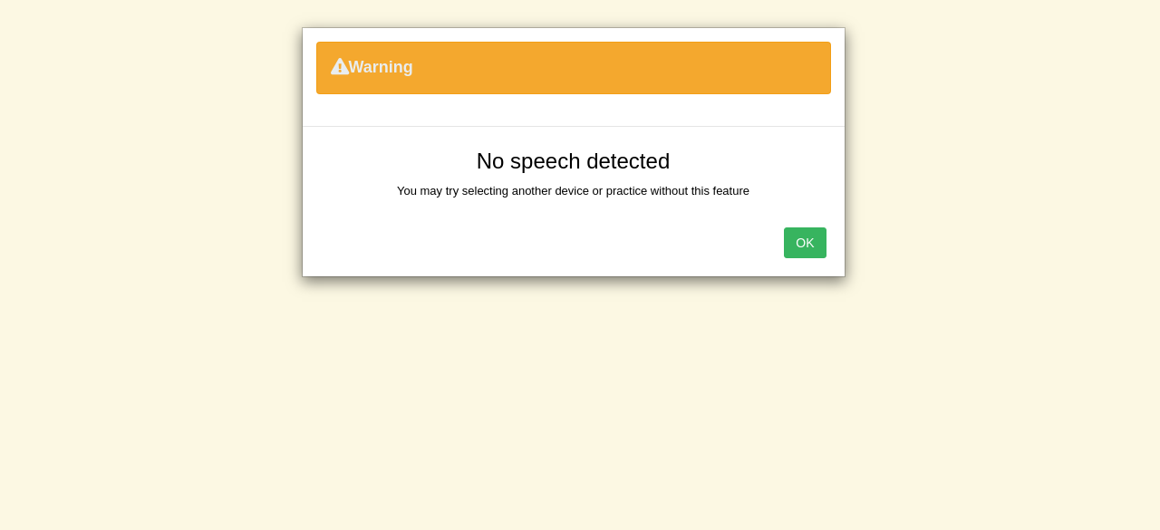
click at [806, 237] on button "OK" at bounding box center [805, 242] width 42 height 31
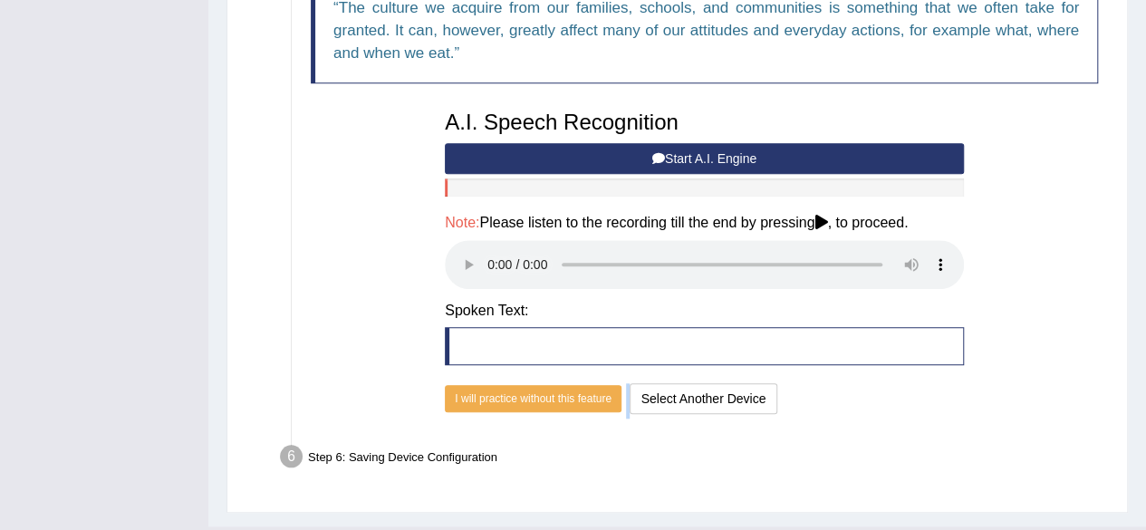
scroll to position [709, 0]
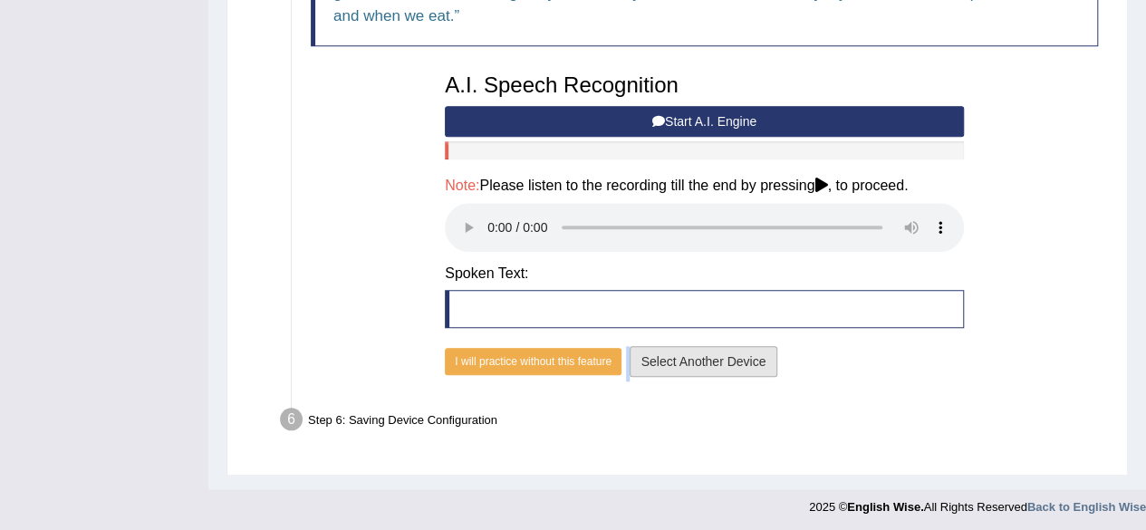
click at [714, 357] on button "Select Another Device" at bounding box center [704, 361] width 149 height 31
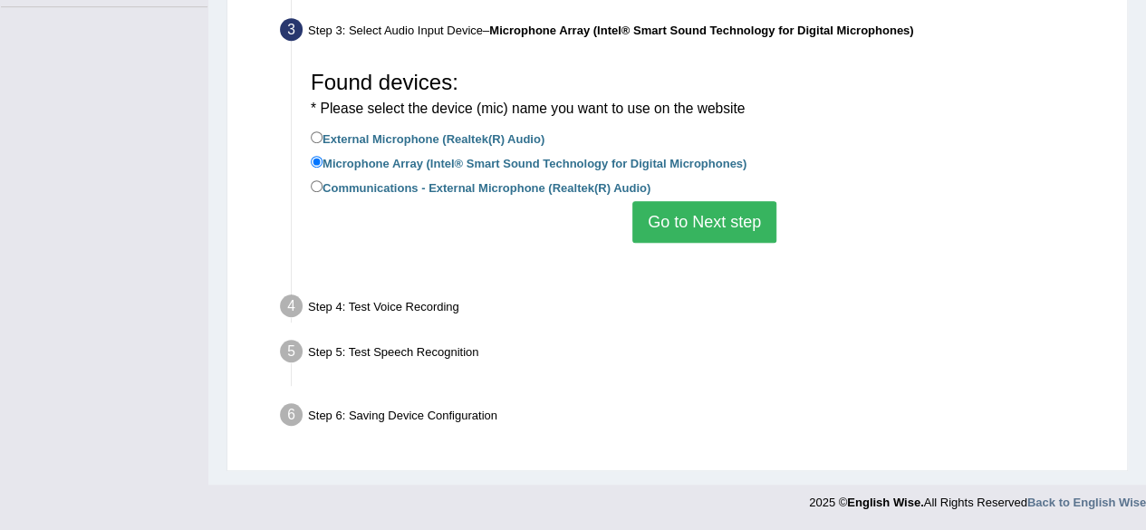
scroll to position [420, 0]
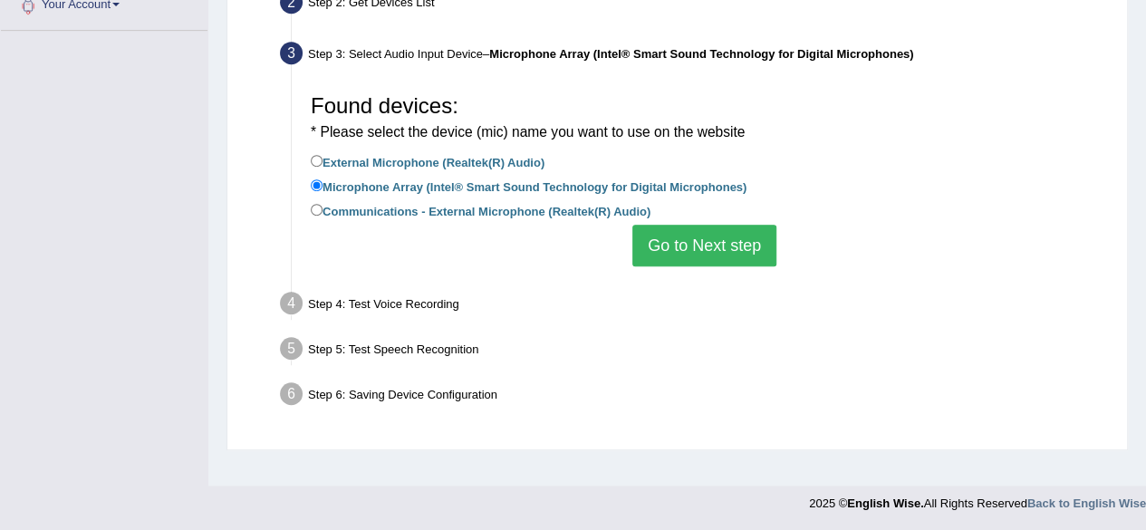
click at [707, 249] on button "Go to Next step" at bounding box center [704, 246] width 144 height 42
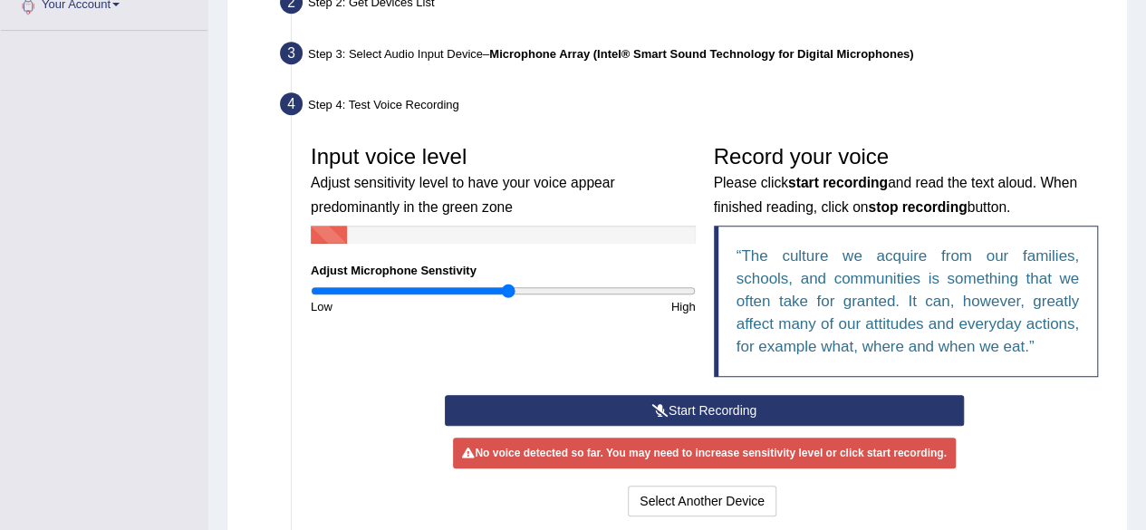
scroll to position [605, 0]
